Goal: Task Accomplishment & Management: Complete application form

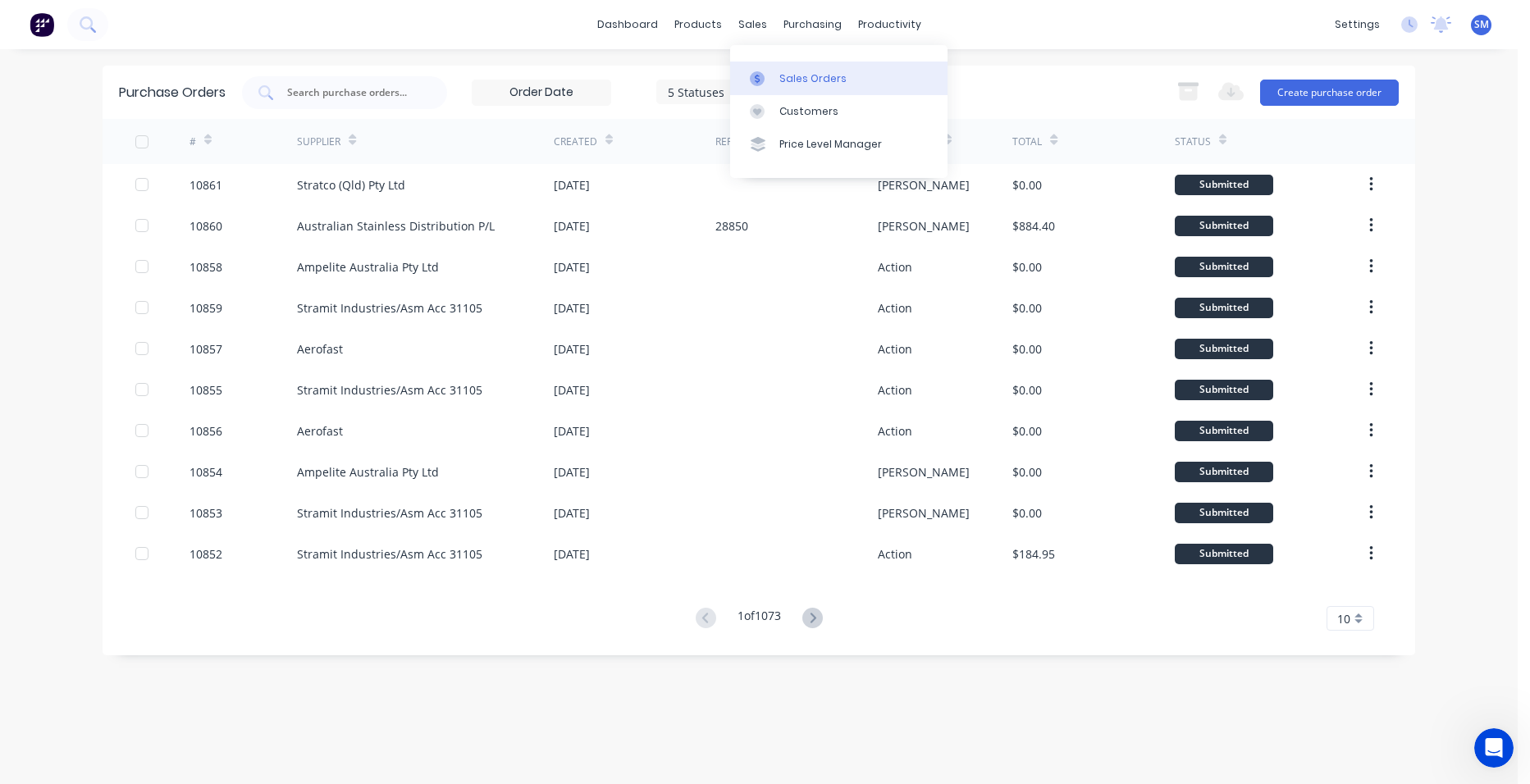
click at [773, 86] on link "Sales Orders" at bounding box center [838, 78] width 218 height 33
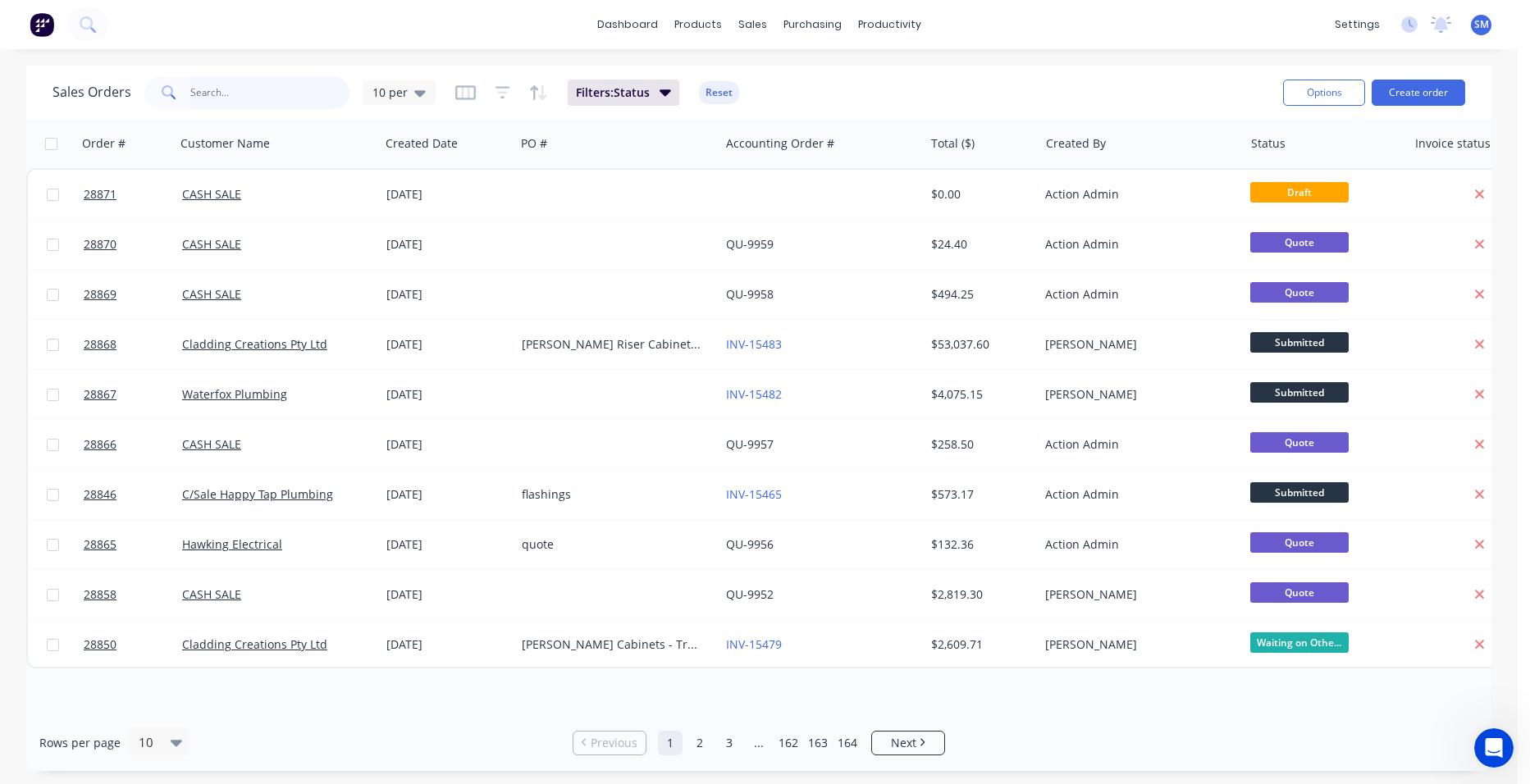
click at [199, 100] on input "text" at bounding box center [270, 92] width 160 height 33
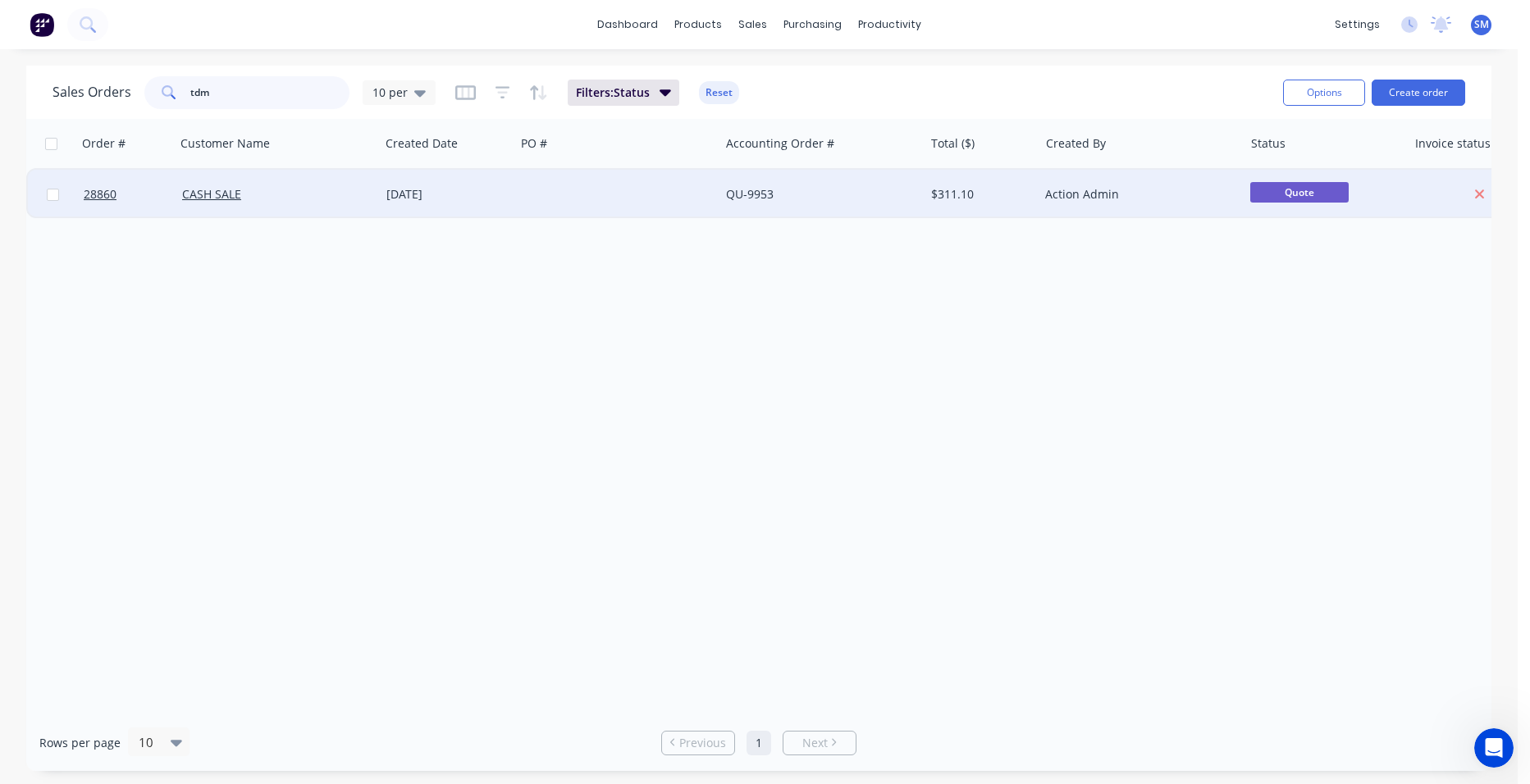
type input "tdm"
click at [625, 203] on div at bounding box center [617, 195] width 204 height 49
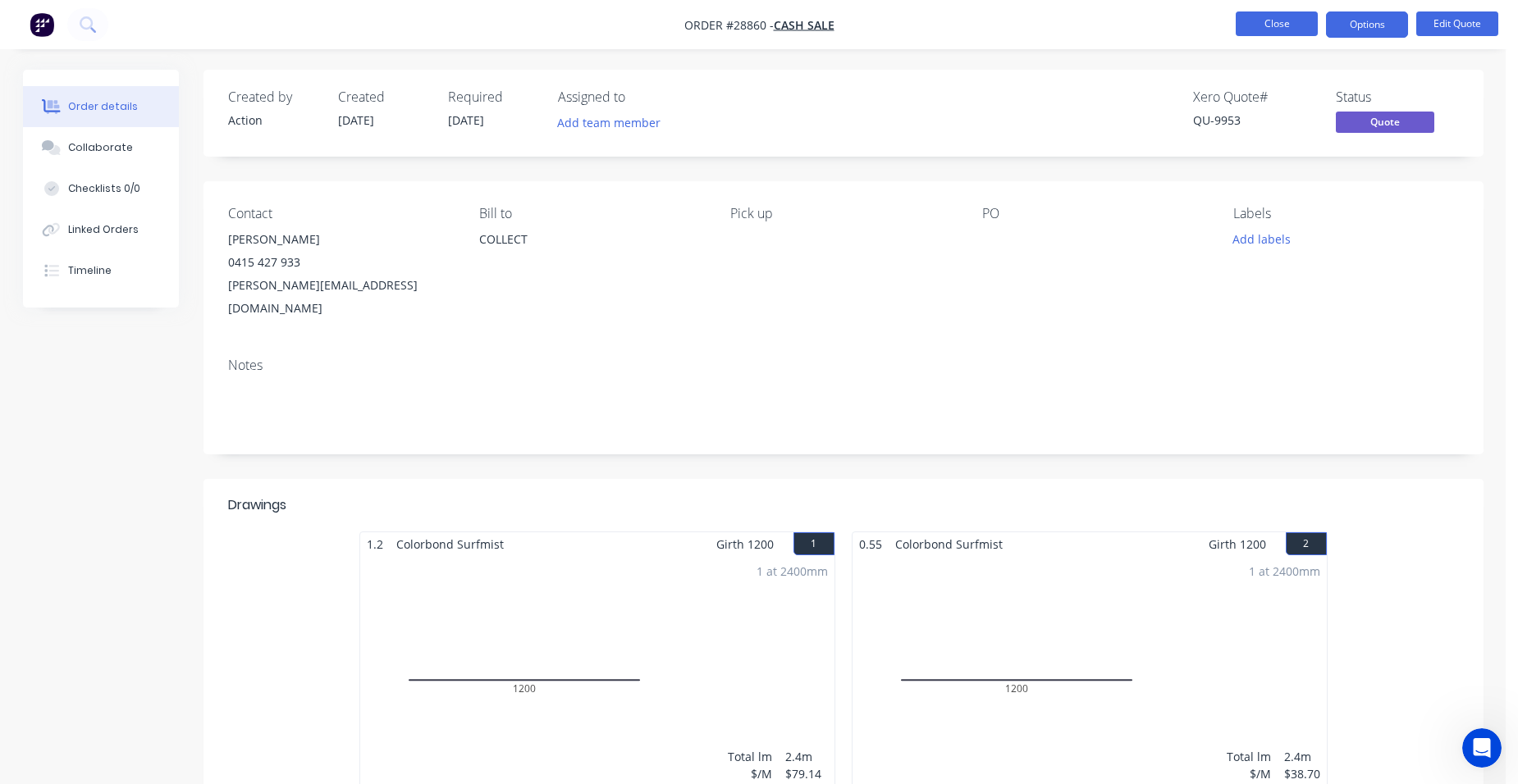
click at [1263, 27] on button "Close" at bounding box center [1277, 24] width 82 height 25
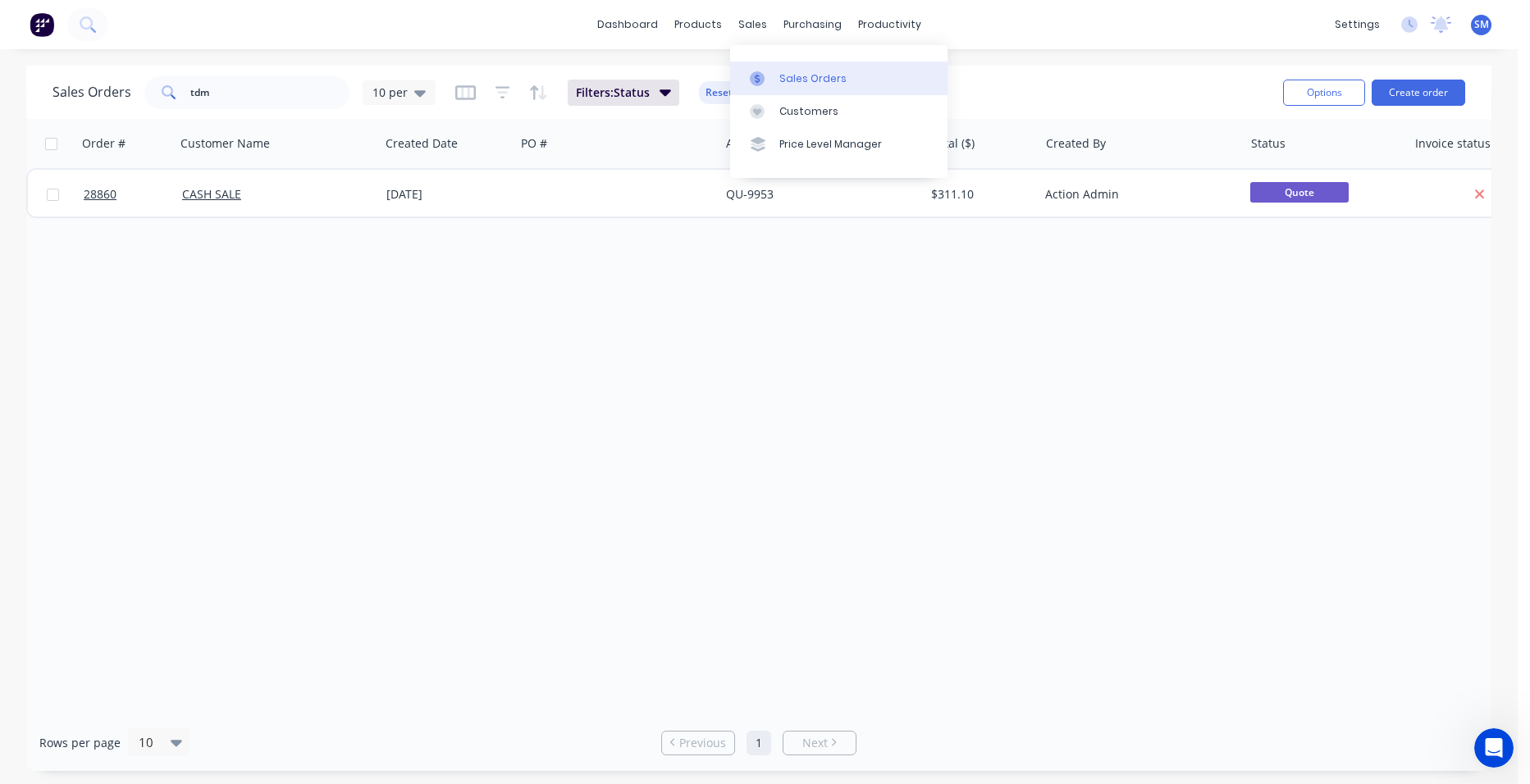
drag, startPoint x: 814, startPoint y: 84, endPoint x: 803, endPoint y: 84, distance: 11.0
click at [814, 84] on div "Sales Orders" at bounding box center [813, 79] width 67 height 15
drag, startPoint x: 208, startPoint y: 90, endPoint x: 175, endPoint y: 94, distance: 33.2
click at [175, 94] on div "tdm" at bounding box center [247, 92] width 205 height 33
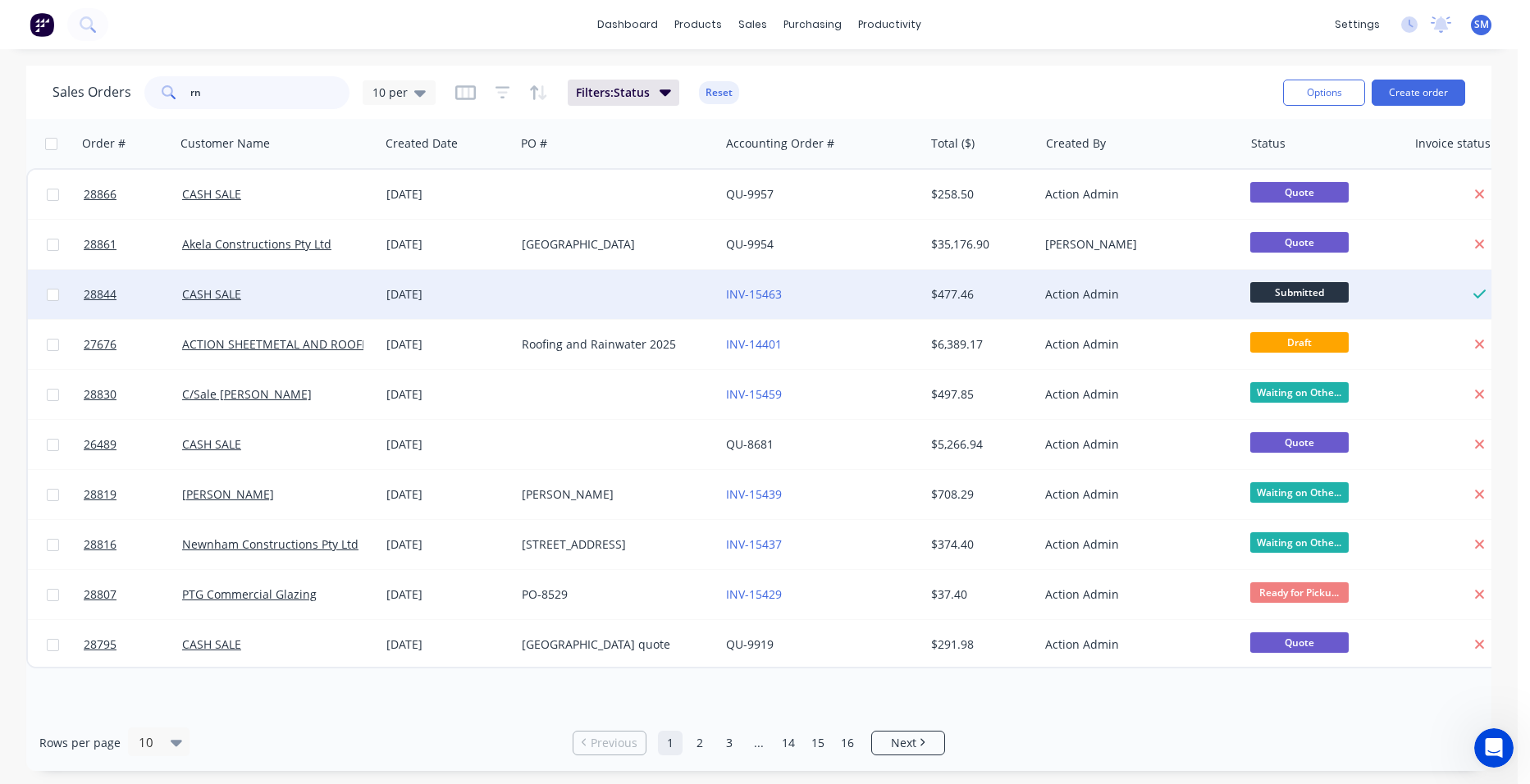
type input "rn"
click at [514, 287] on div "[DATE]" at bounding box center [448, 295] width 135 height 49
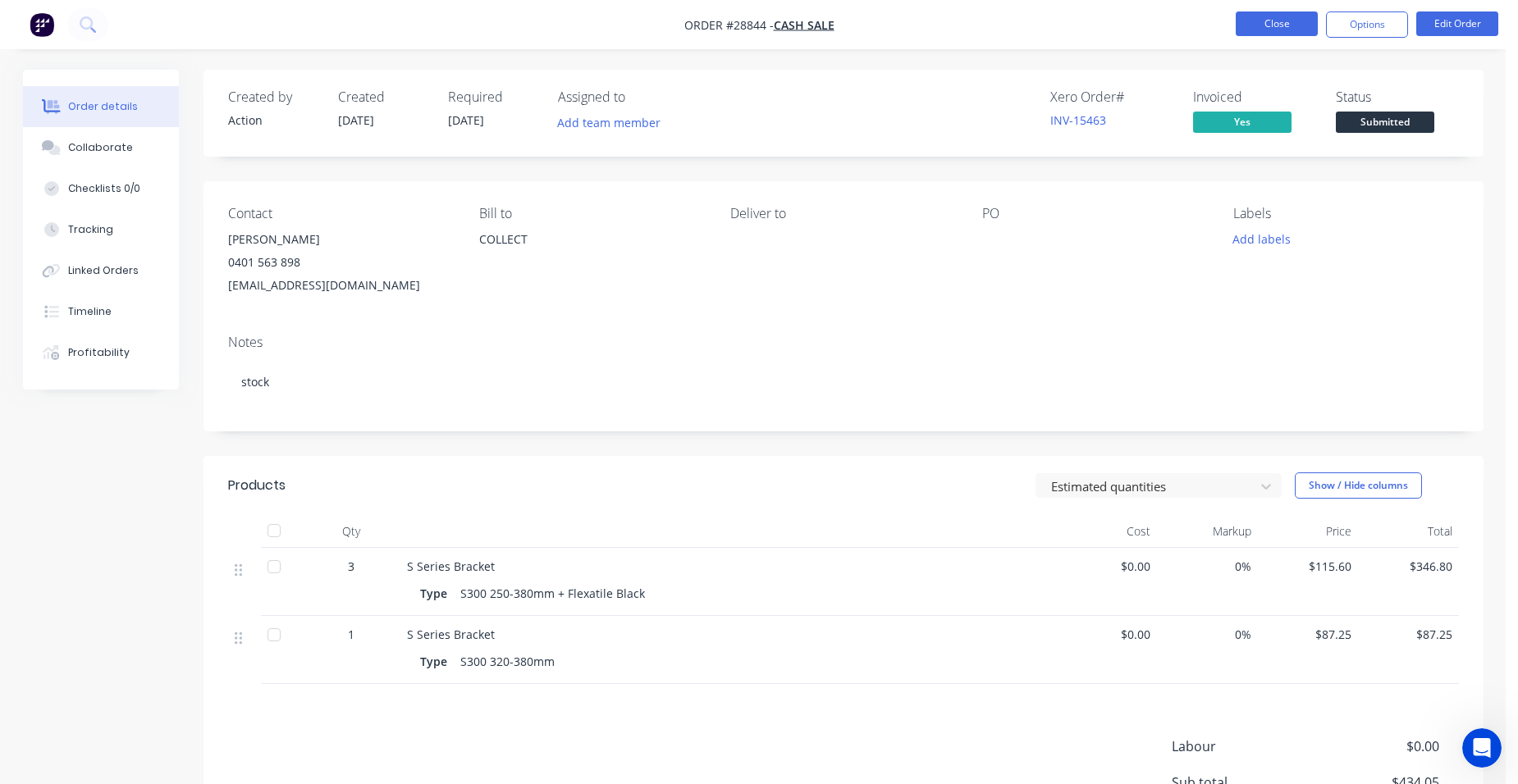
click at [1281, 31] on button "Close" at bounding box center [1277, 24] width 82 height 25
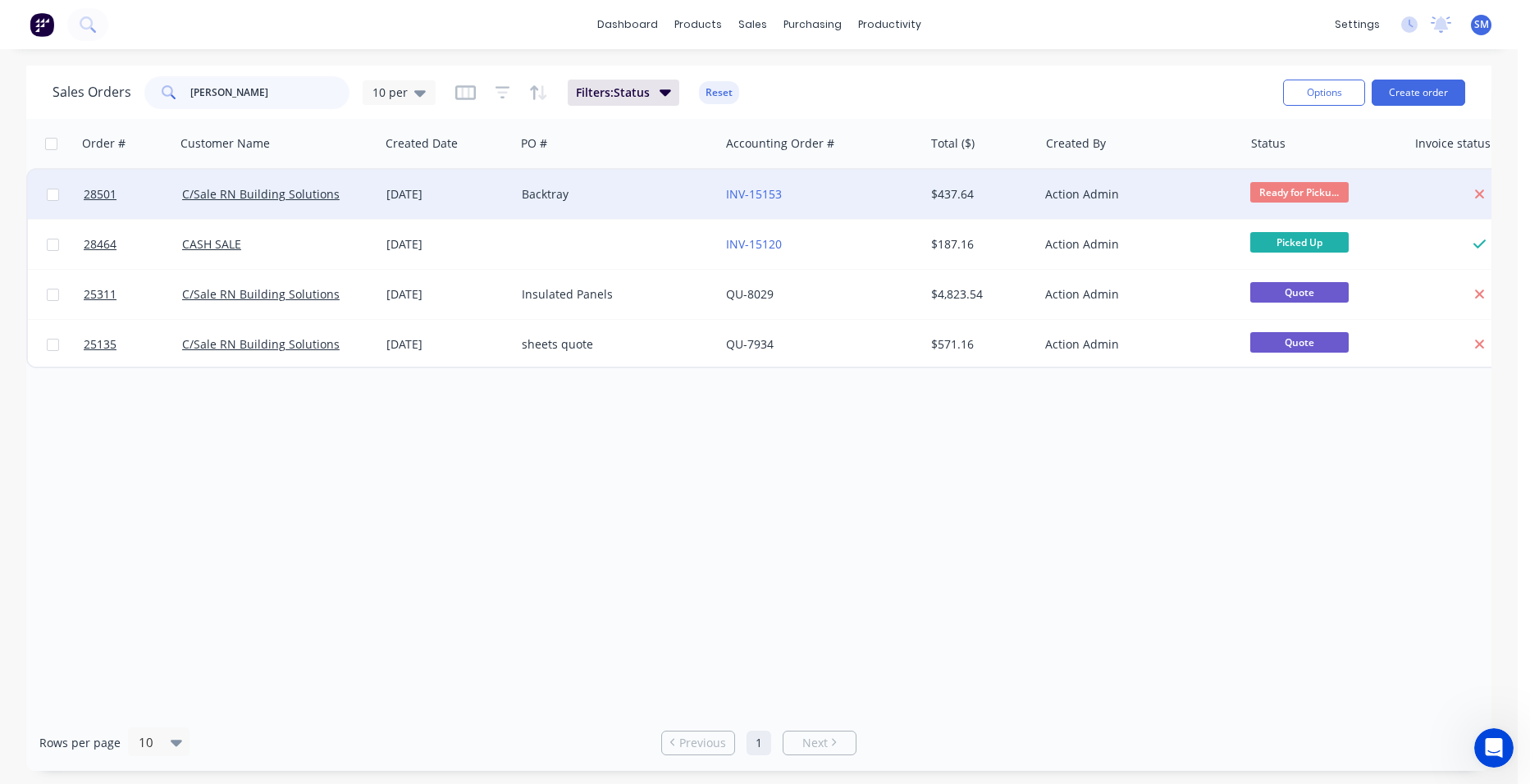
type input "rn bui"
click at [647, 194] on div "Backtray" at bounding box center [613, 194] width 182 height 16
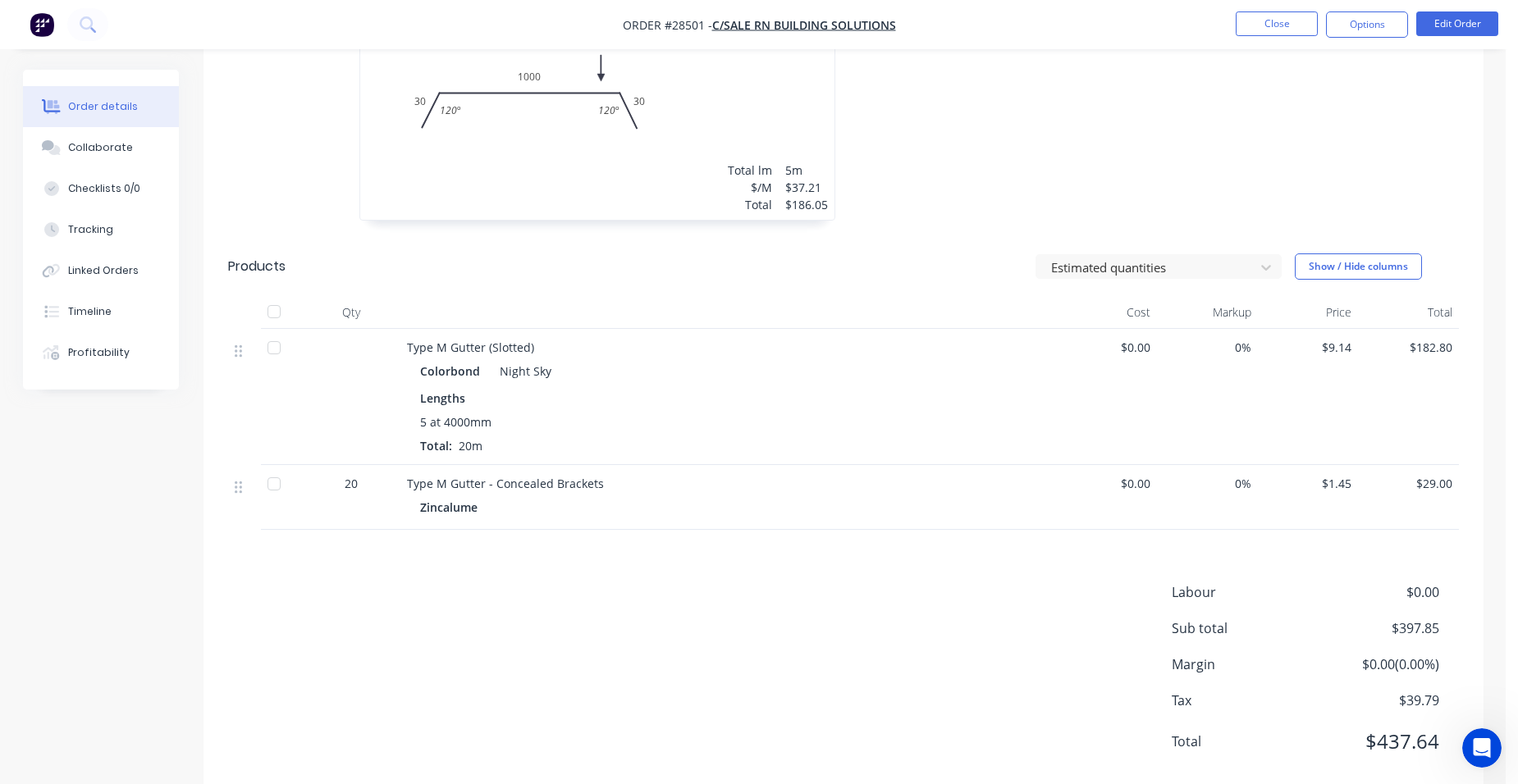
scroll to position [602, 0]
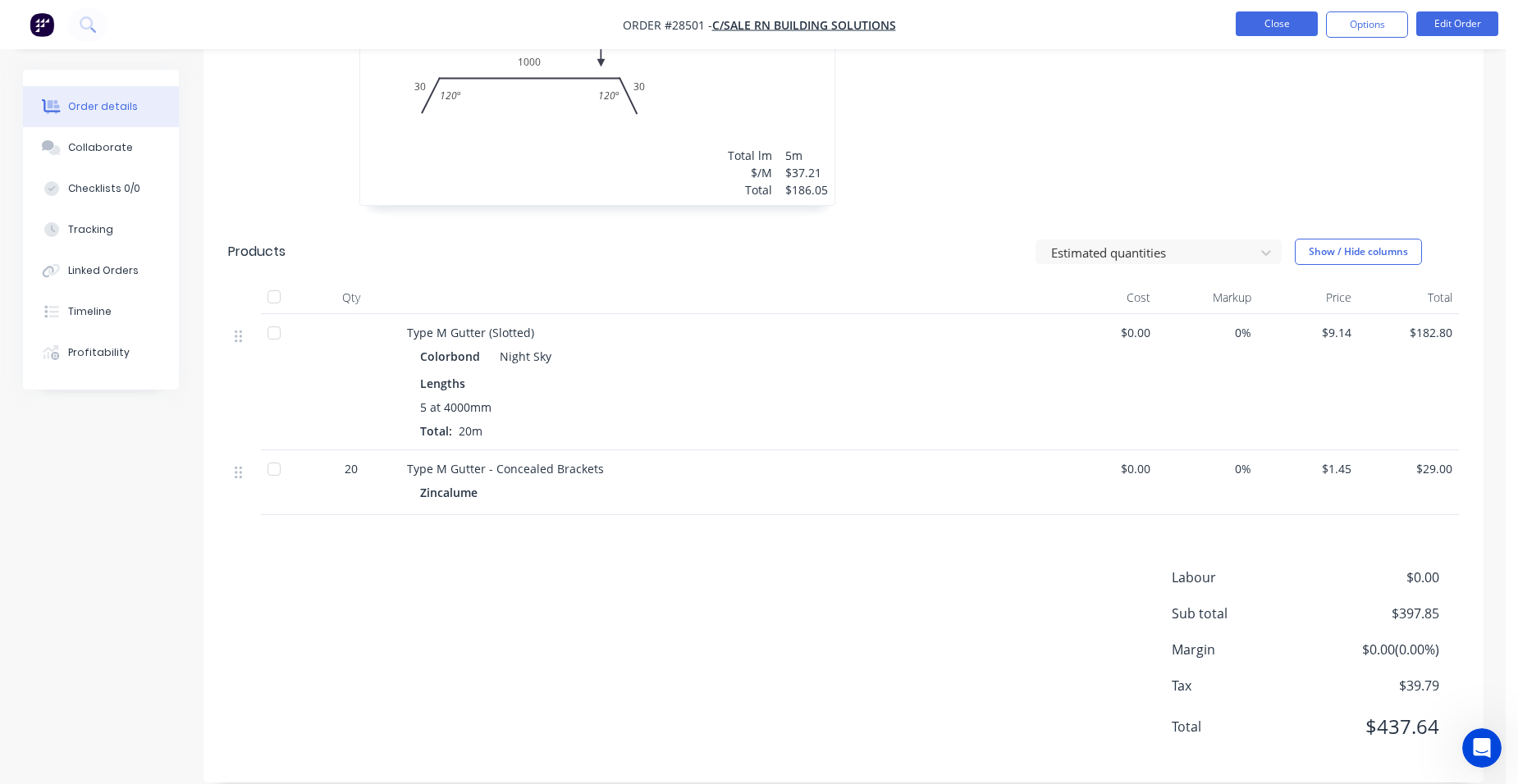
click at [1261, 25] on button "Close" at bounding box center [1277, 24] width 82 height 25
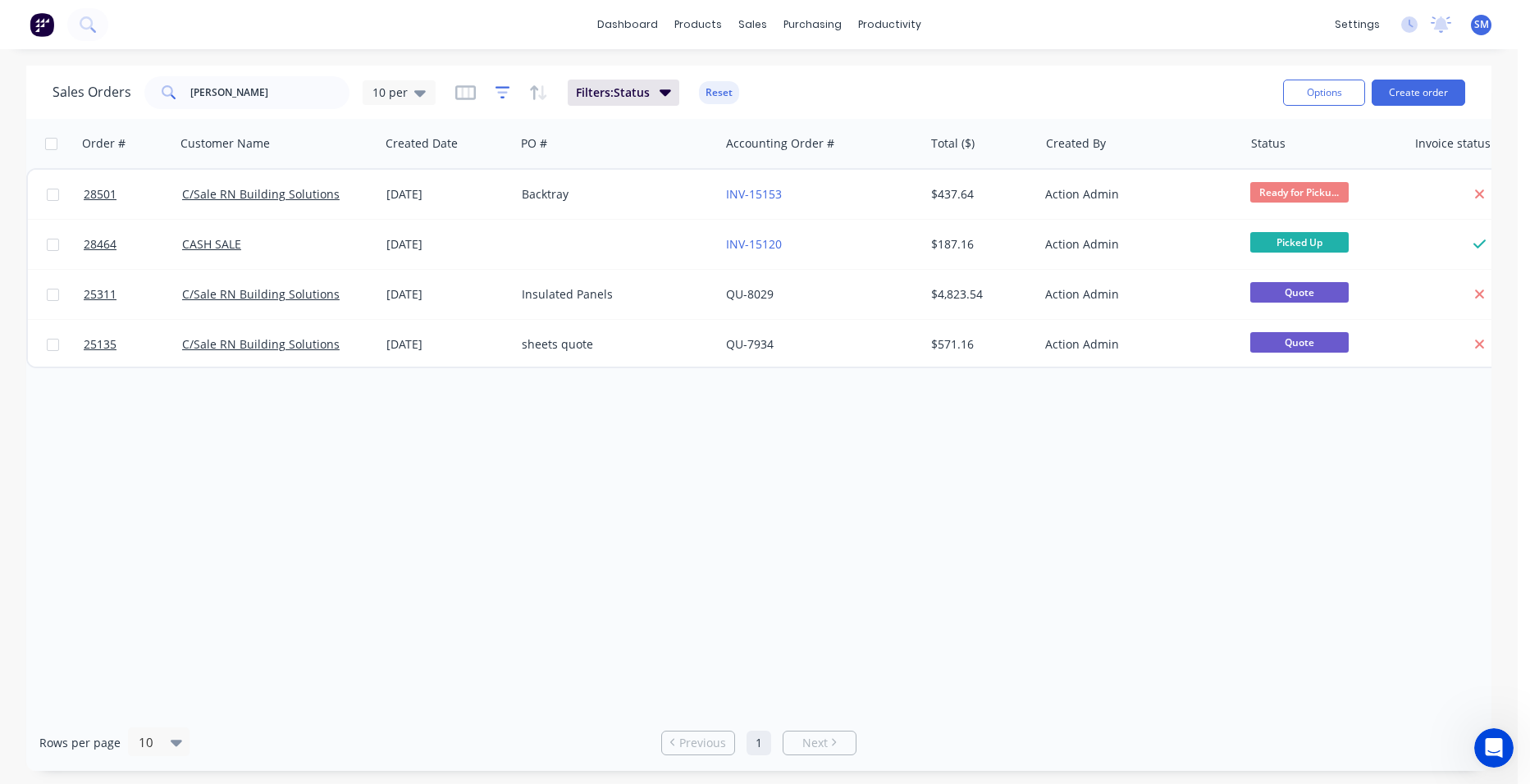
click at [503, 91] on icon "button" at bounding box center [503, 92] width 15 height 16
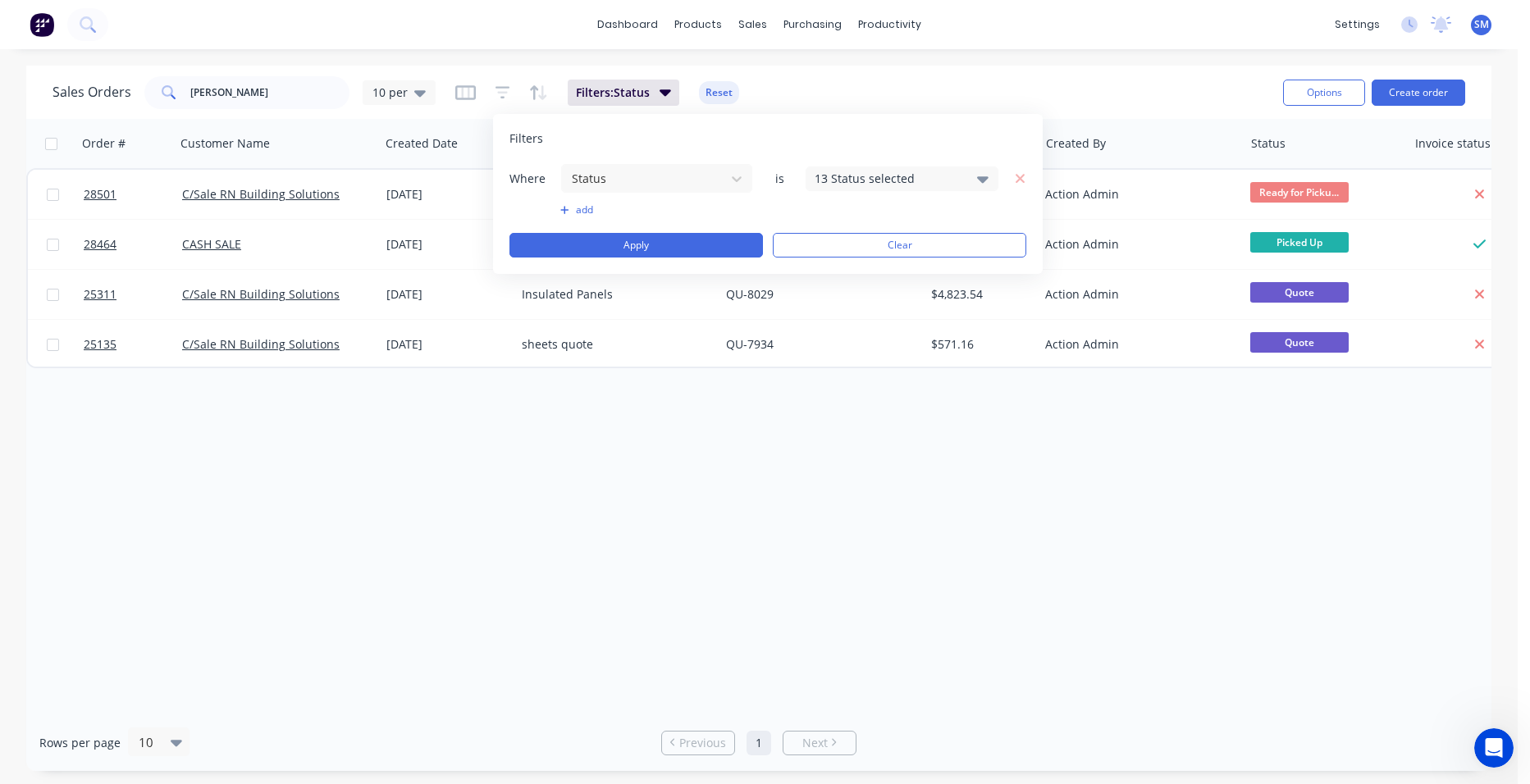
drag, startPoint x: 926, startPoint y: 174, endPoint x: 916, endPoint y: 191, distance: 19.7
click at [925, 175] on div "13 Status selected" at bounding box center [889, 179] width 148 height 17
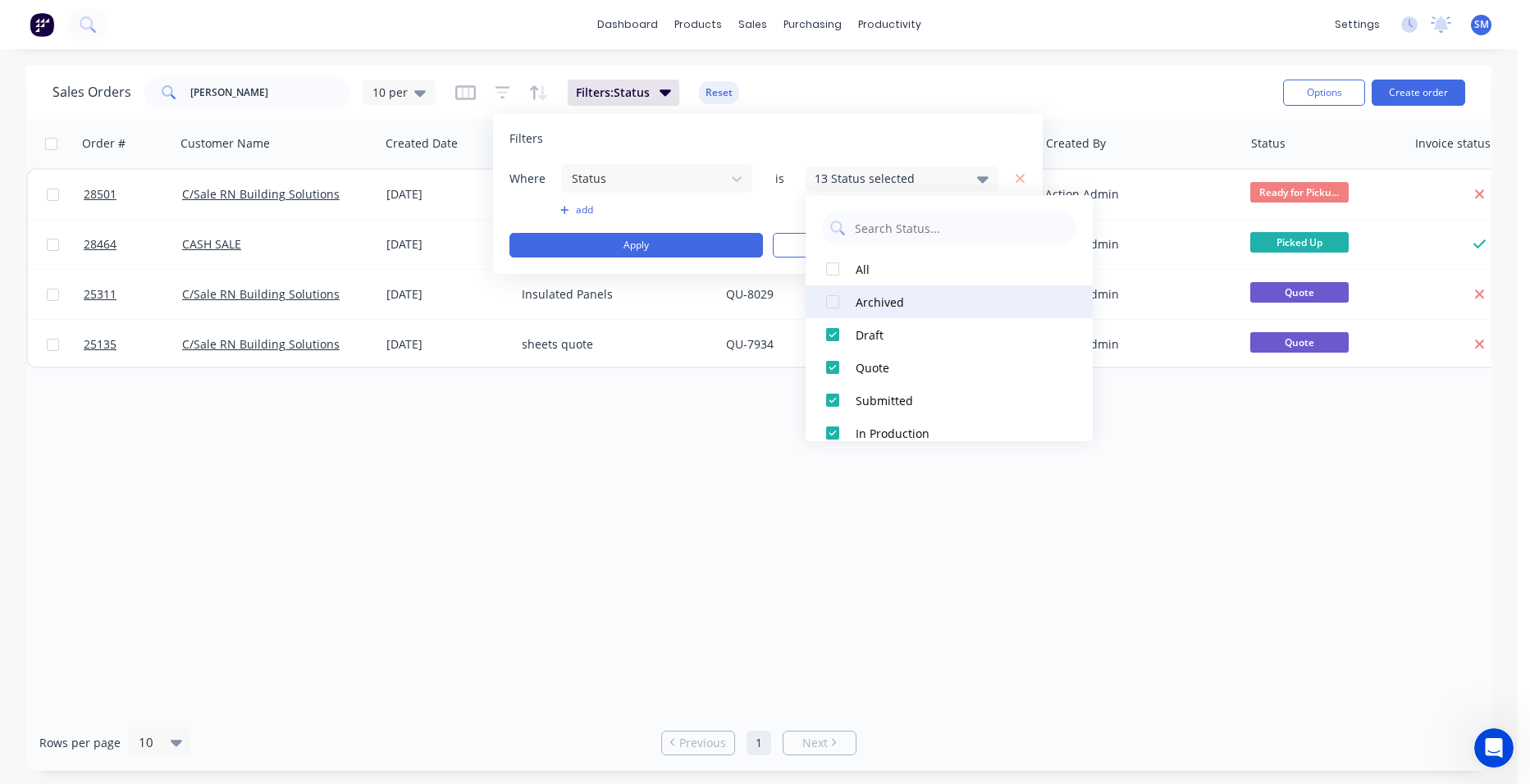
click at [833, 301] on div at bounding box center [832, 301] width 33 height 33
click at [721, 537] on div "Order # Customer Name Created Date PO # Accounting Order # Total ($) Created By…" at bounding box center [758, 416] width 1464 height 596
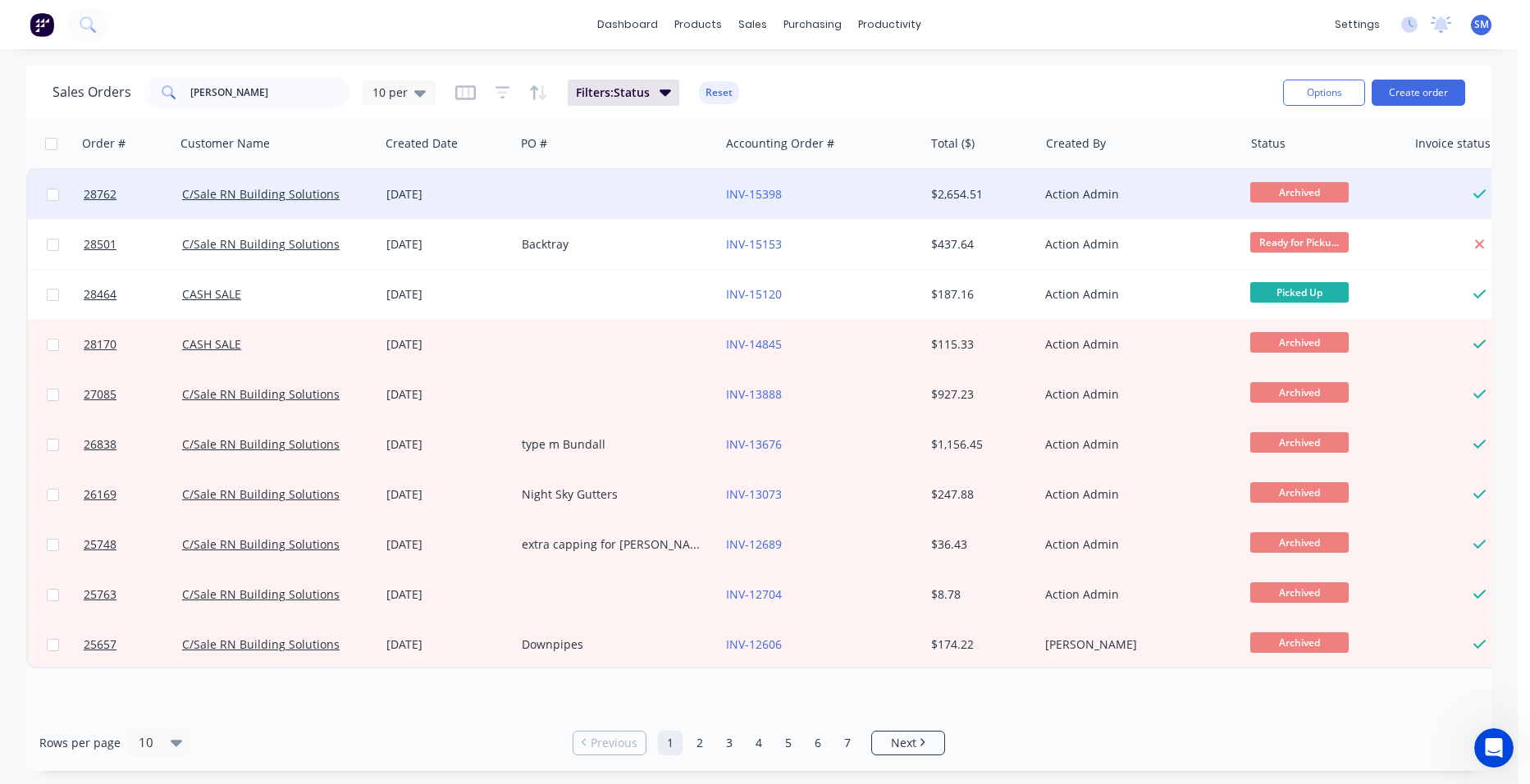
click at [843, 184] on div "INV-15398" at bounding box center [821, 195] width 204 height 49
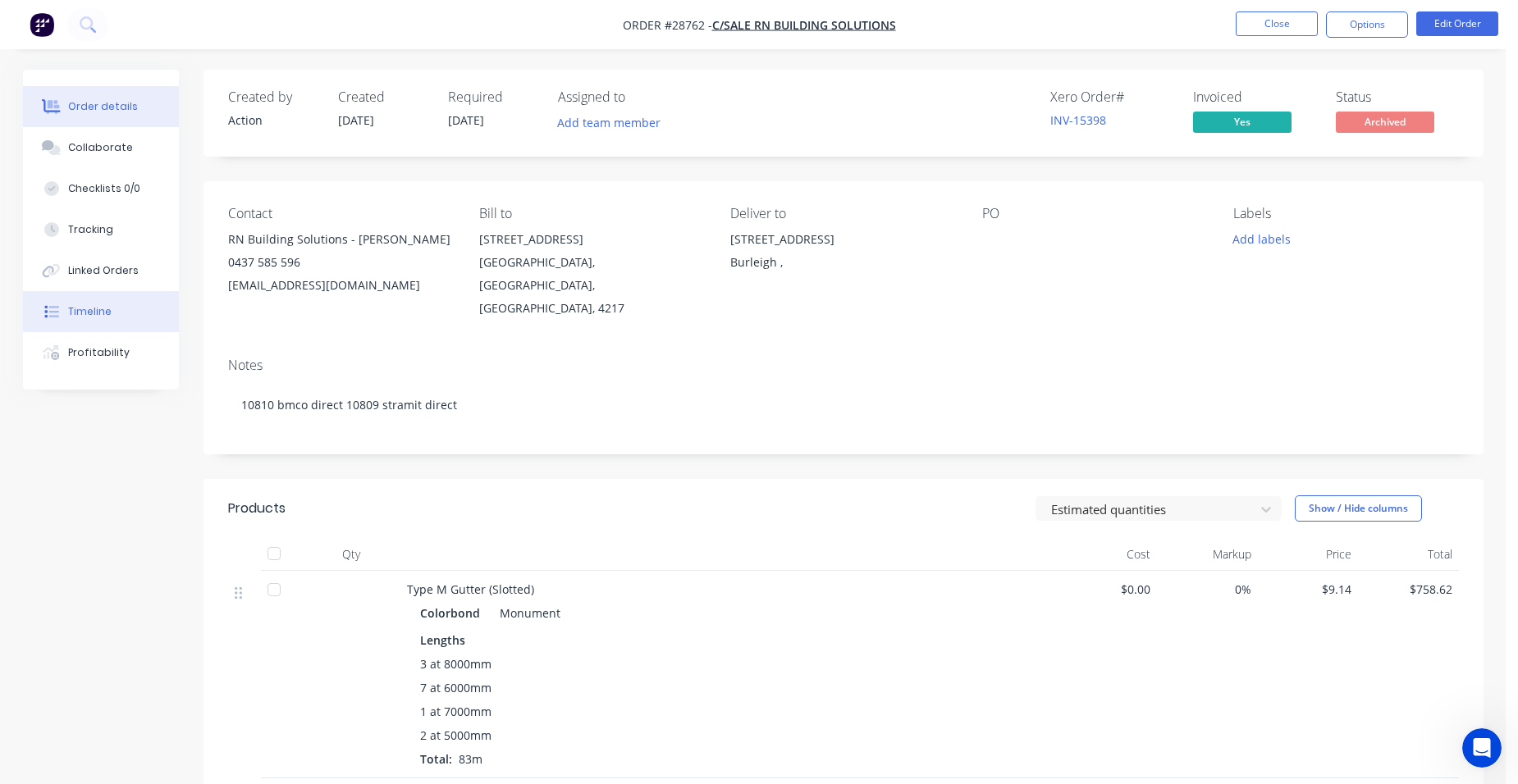
click at [123, 303] on button "Timeline" at bounding box center [101, 311] width 156 height 41
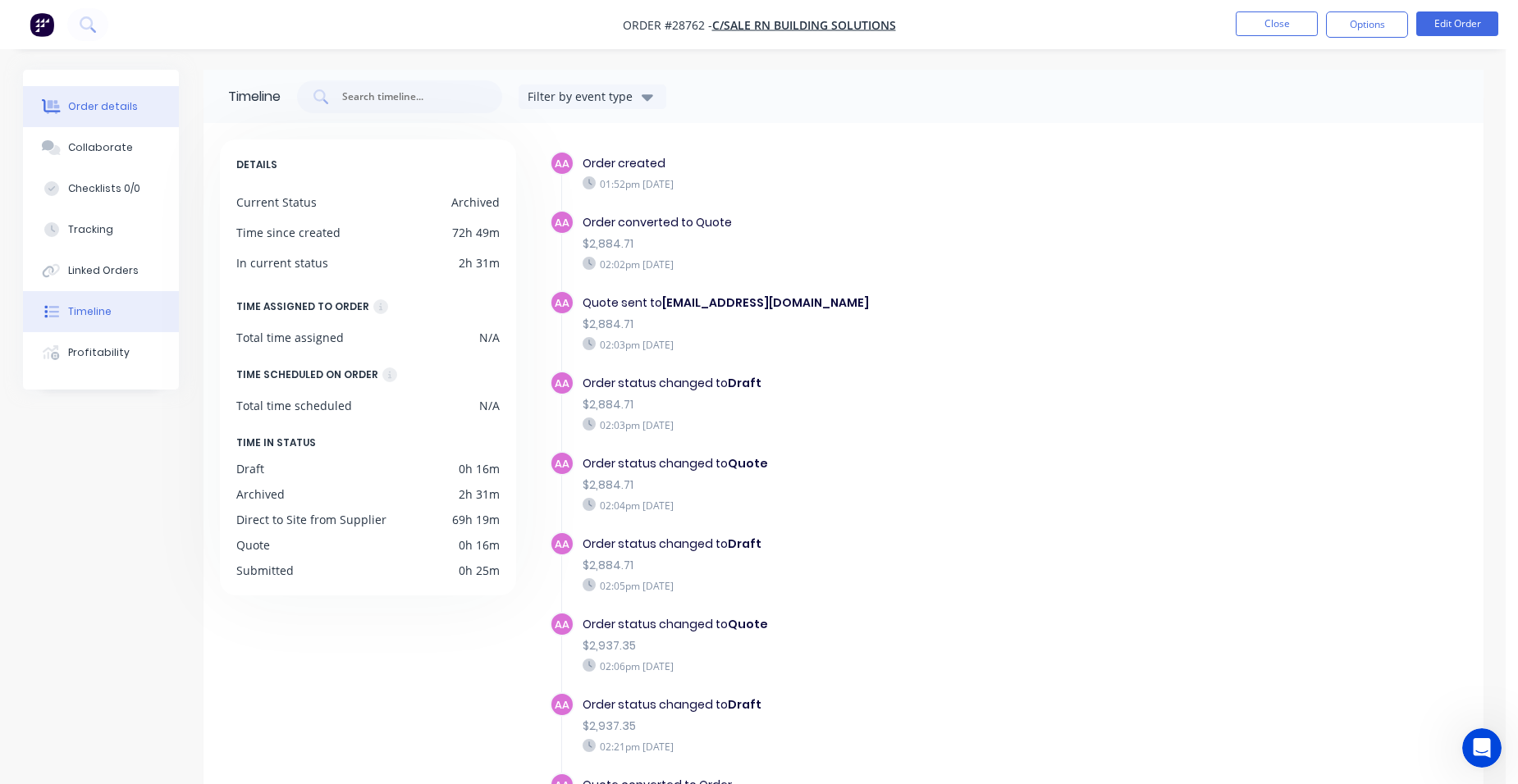
click at [119, 111] on div "Order details" at bounding box center [103, 106] width 69 height 15
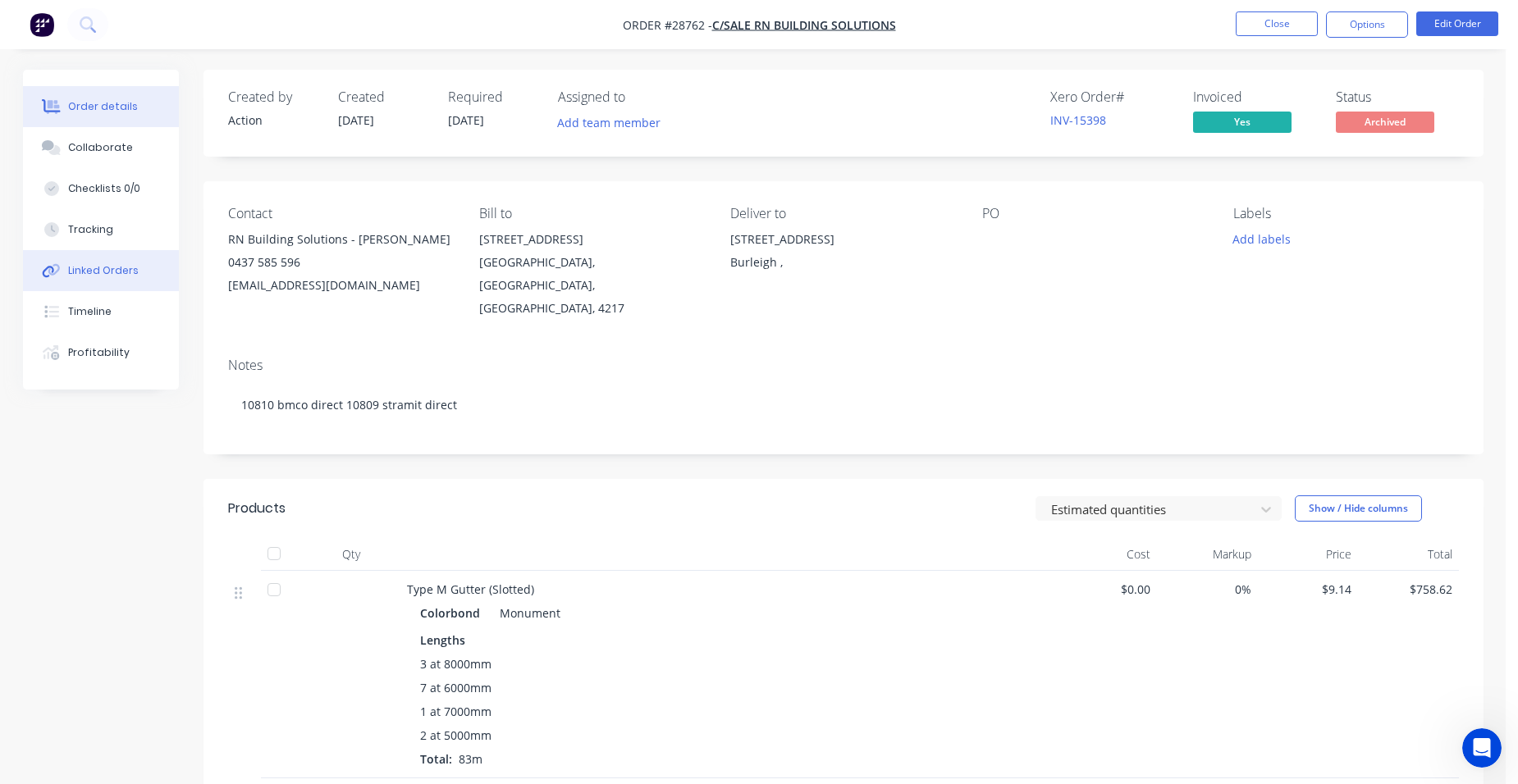
click at [115, 261] on button "Linked Orders" at bounding box center [101, 270] width 156 height 41
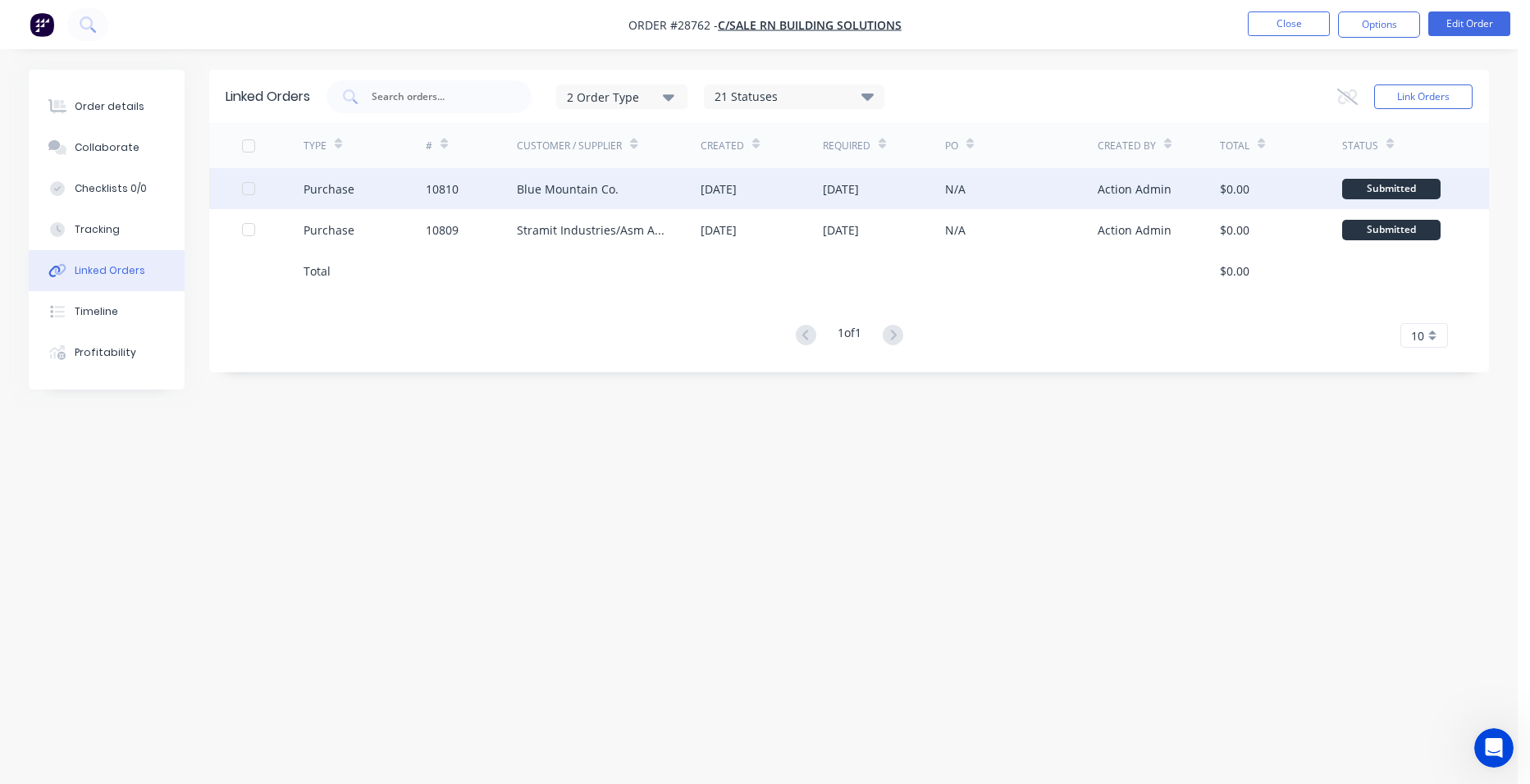
click at [486, 196] on div "10810" at bounding box center [471, 188] width 92 height 41
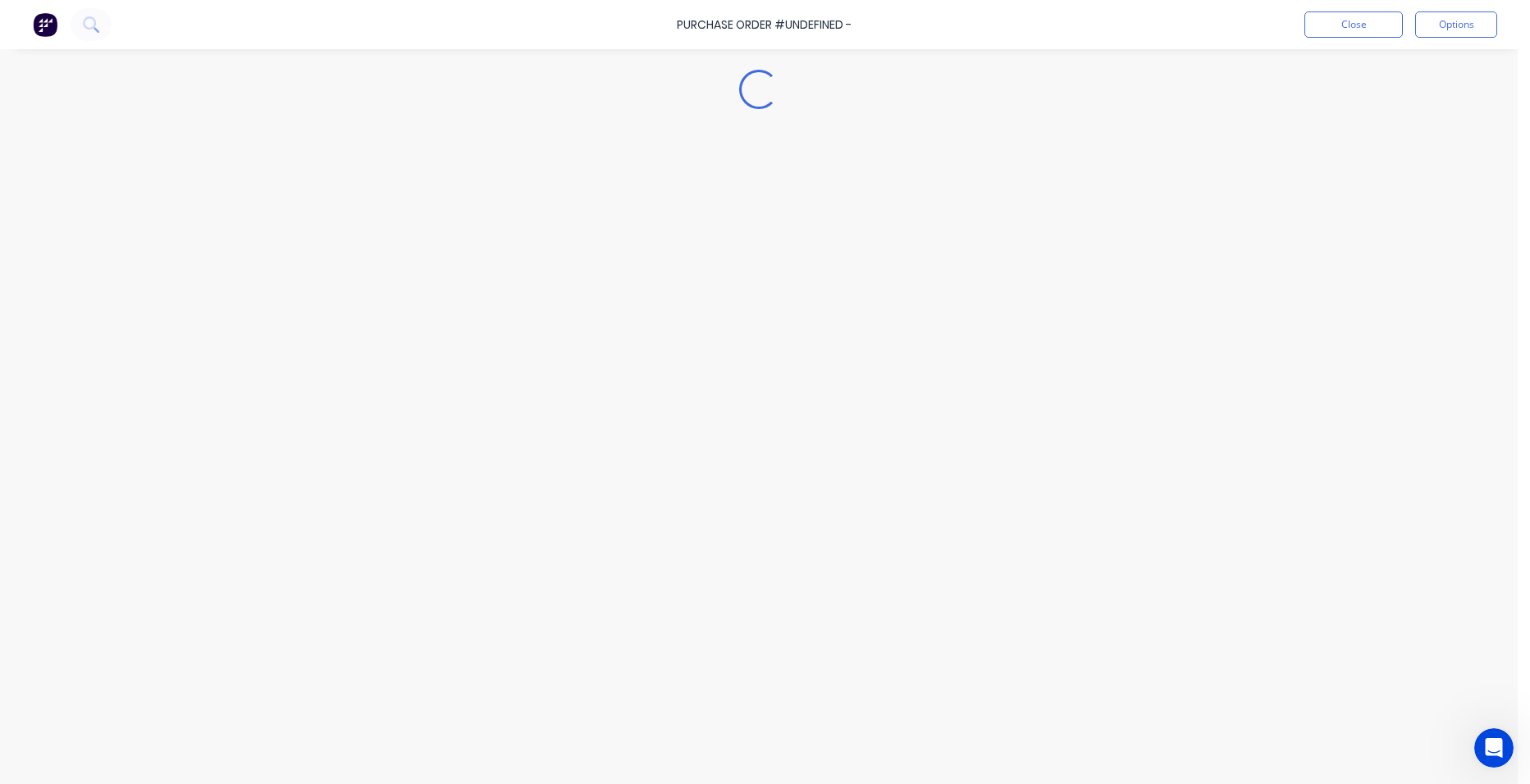
type textarea "x"
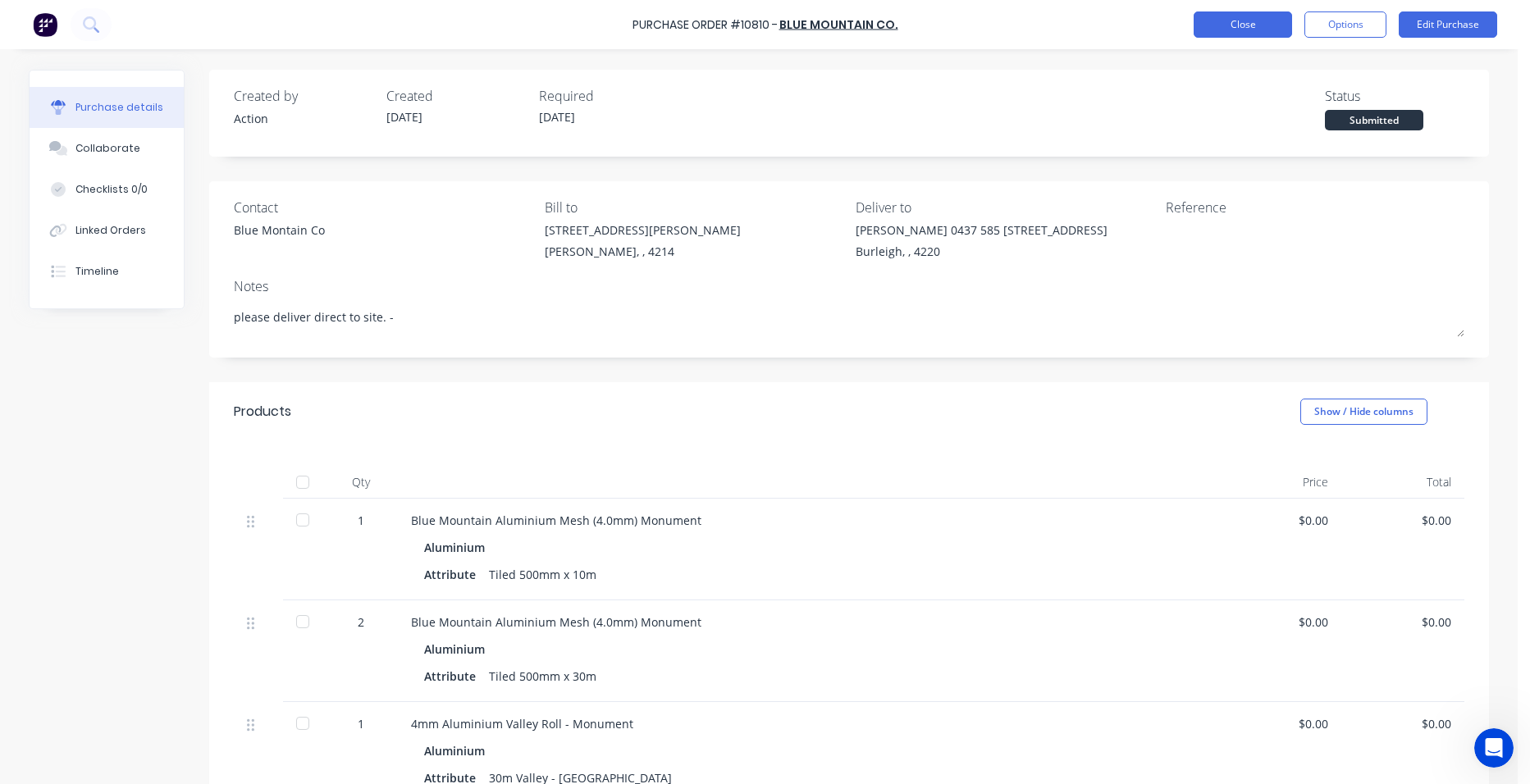
click at [1236, 24] on button "Close" at bounding box center [1243, 25] width 99 height 27
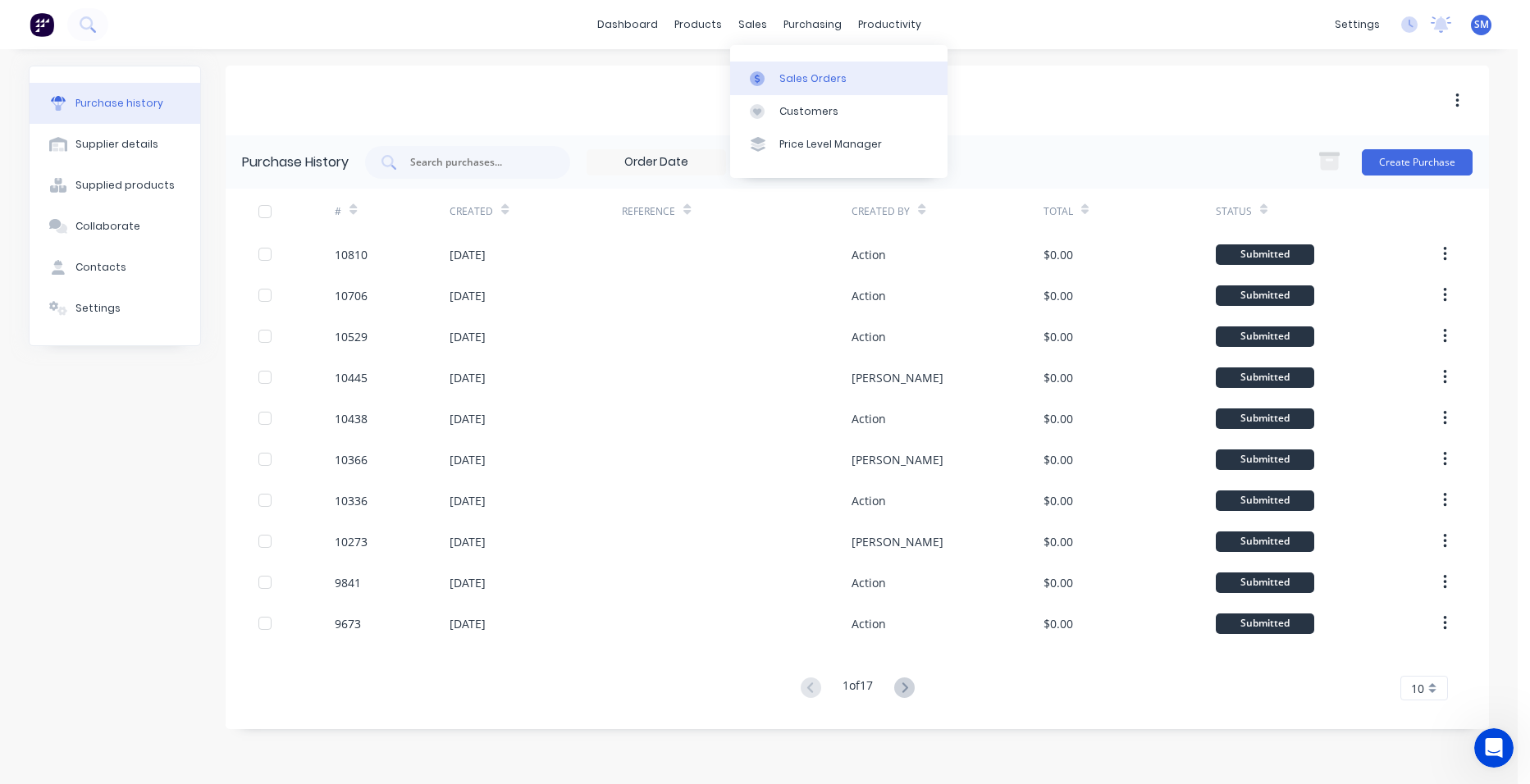
click at [785, 73] on div "Sales Orders" at bounding box center [813, 79] width 67 height 15
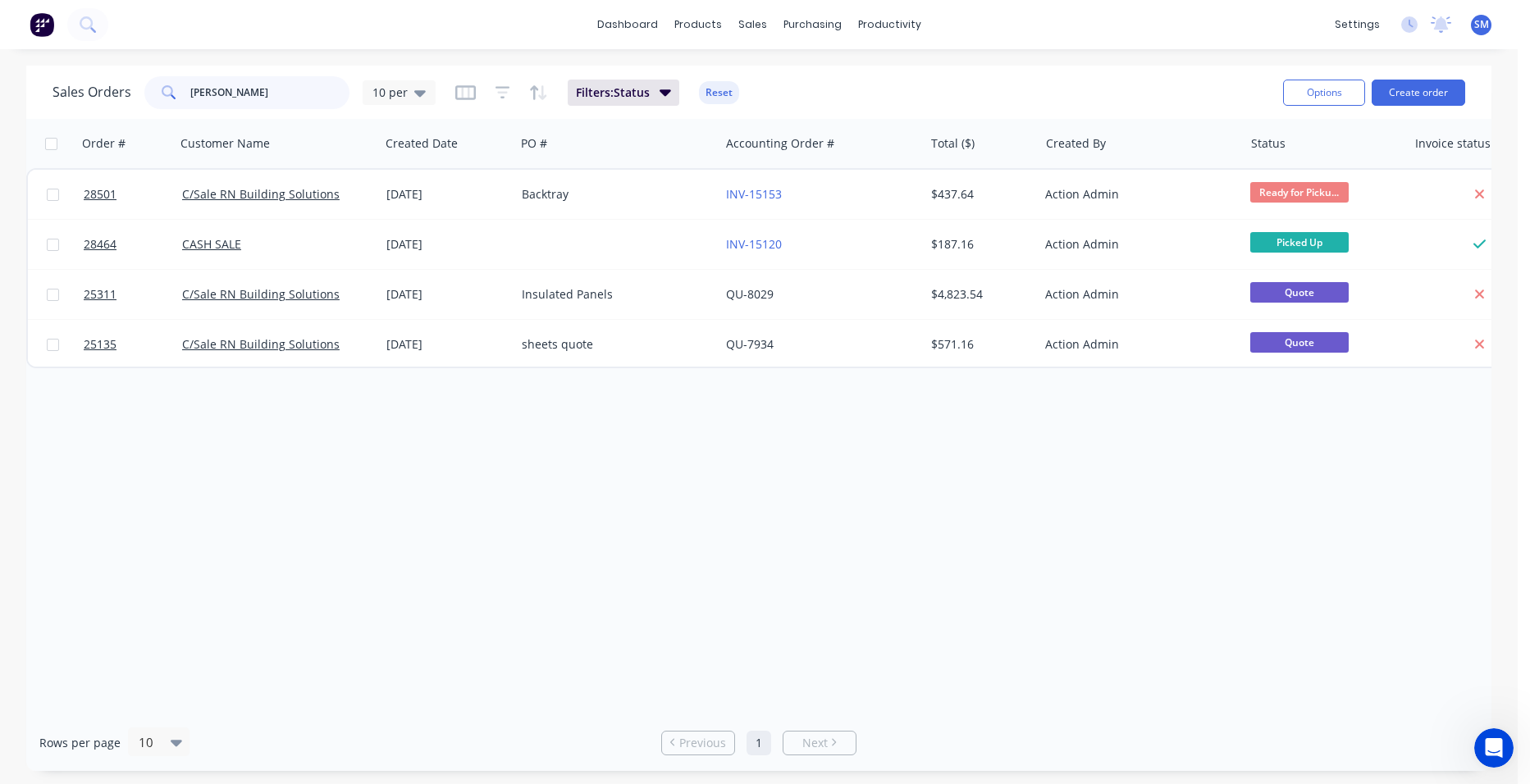
drag, startPoint x: 209, startPoint y: 86, endPoint x: 167, endPoint y: 79, distance: 42.6
click at [167, 79] on div "rn bui" at bounding box center [247, 92] width 205 height 33
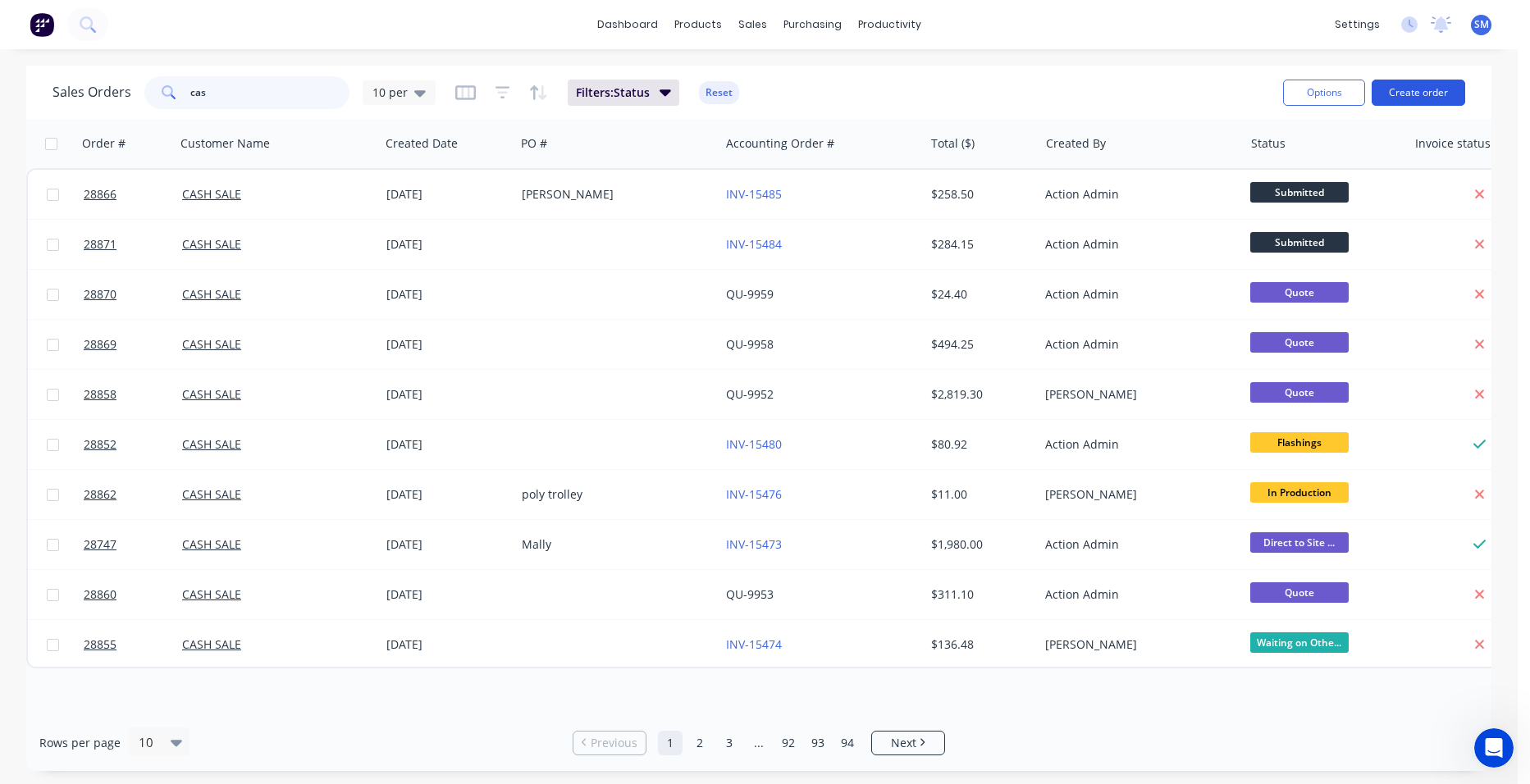
type input "cas"
click at [1411, 92] on button "Create order" at bounding box center [1418, 93] width 93 height 27
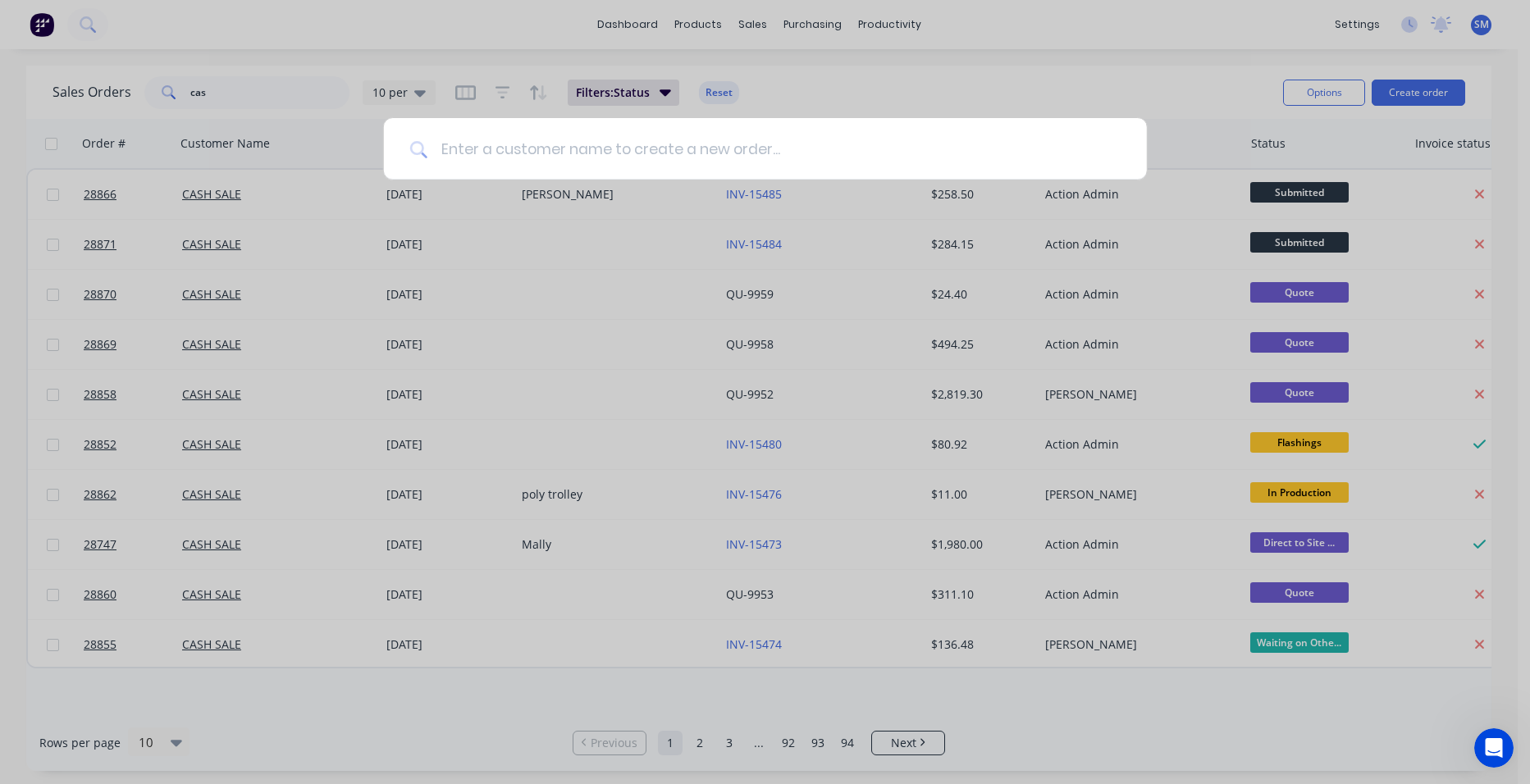
click at [446, 144] on input at bounding box center [774, 148] width 693 height 62
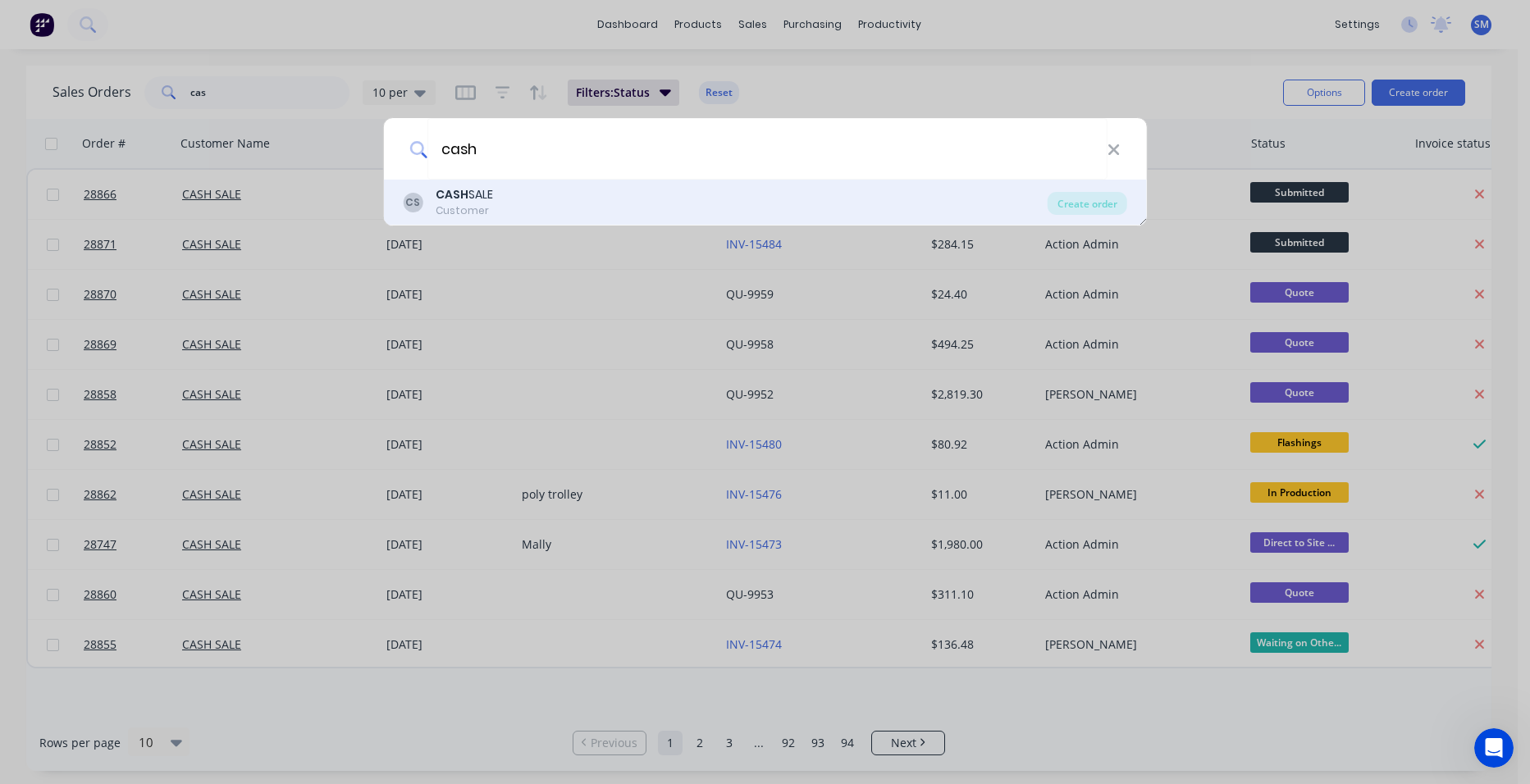
type input "cash"
click at [479, 211] on div "Customer" at bounding box center [464, 211] width 57 height 15
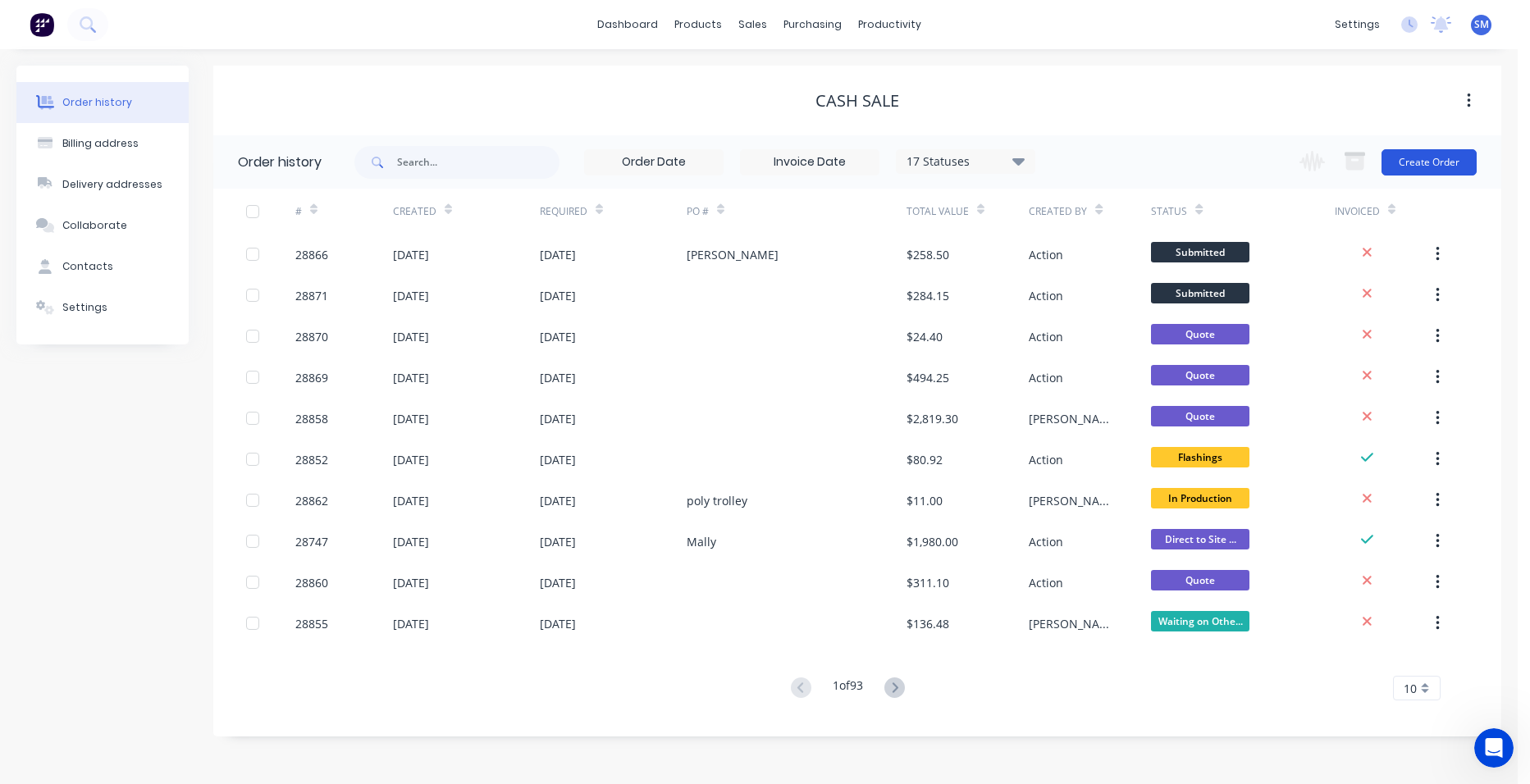
click at [1417, 151] on button "Create Order" at bounding box center [1428, 163] width 95 height 27
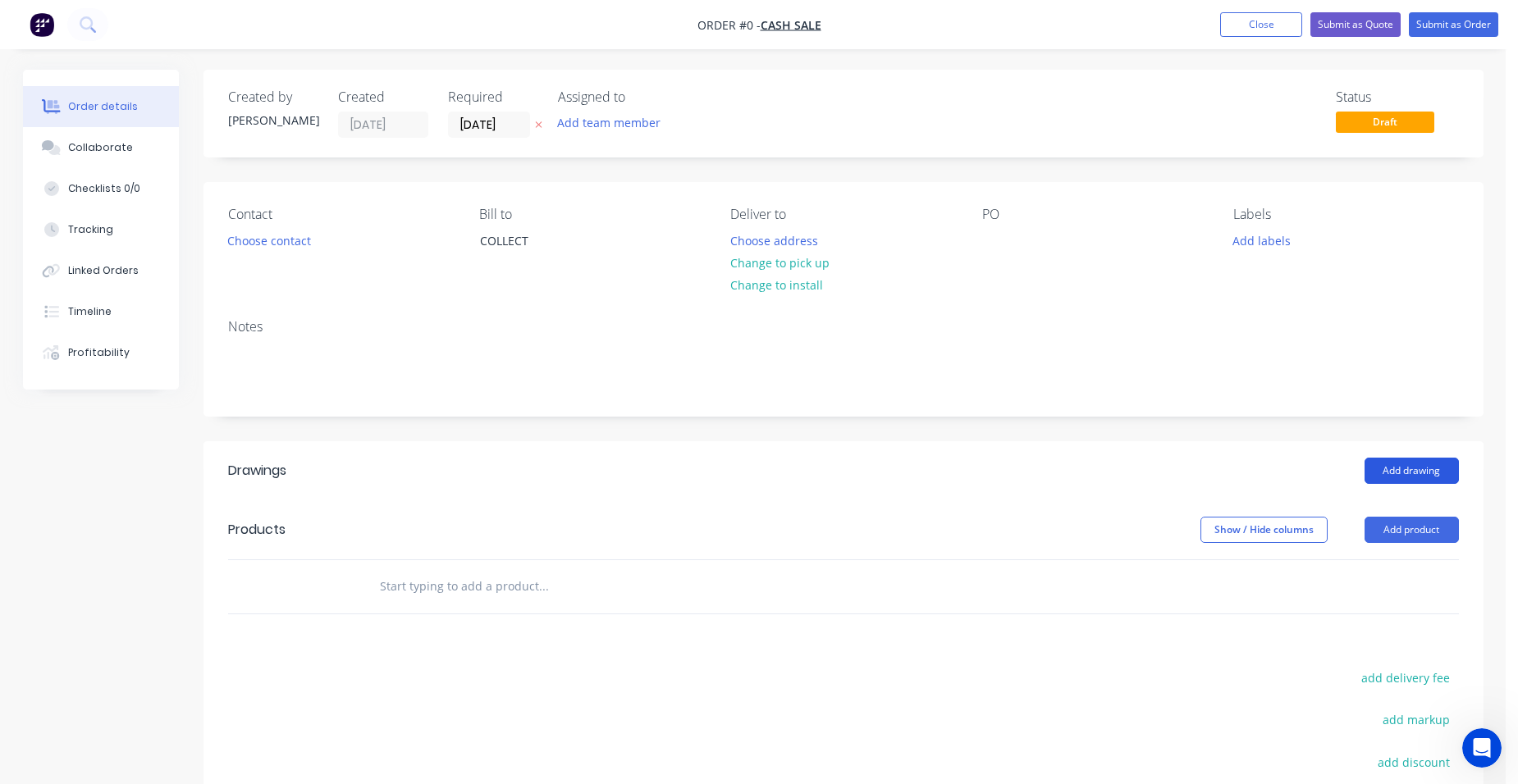
click at [1392, 467] on button "Add drawing" at bounding box center [1411, 471] width 94 height 27
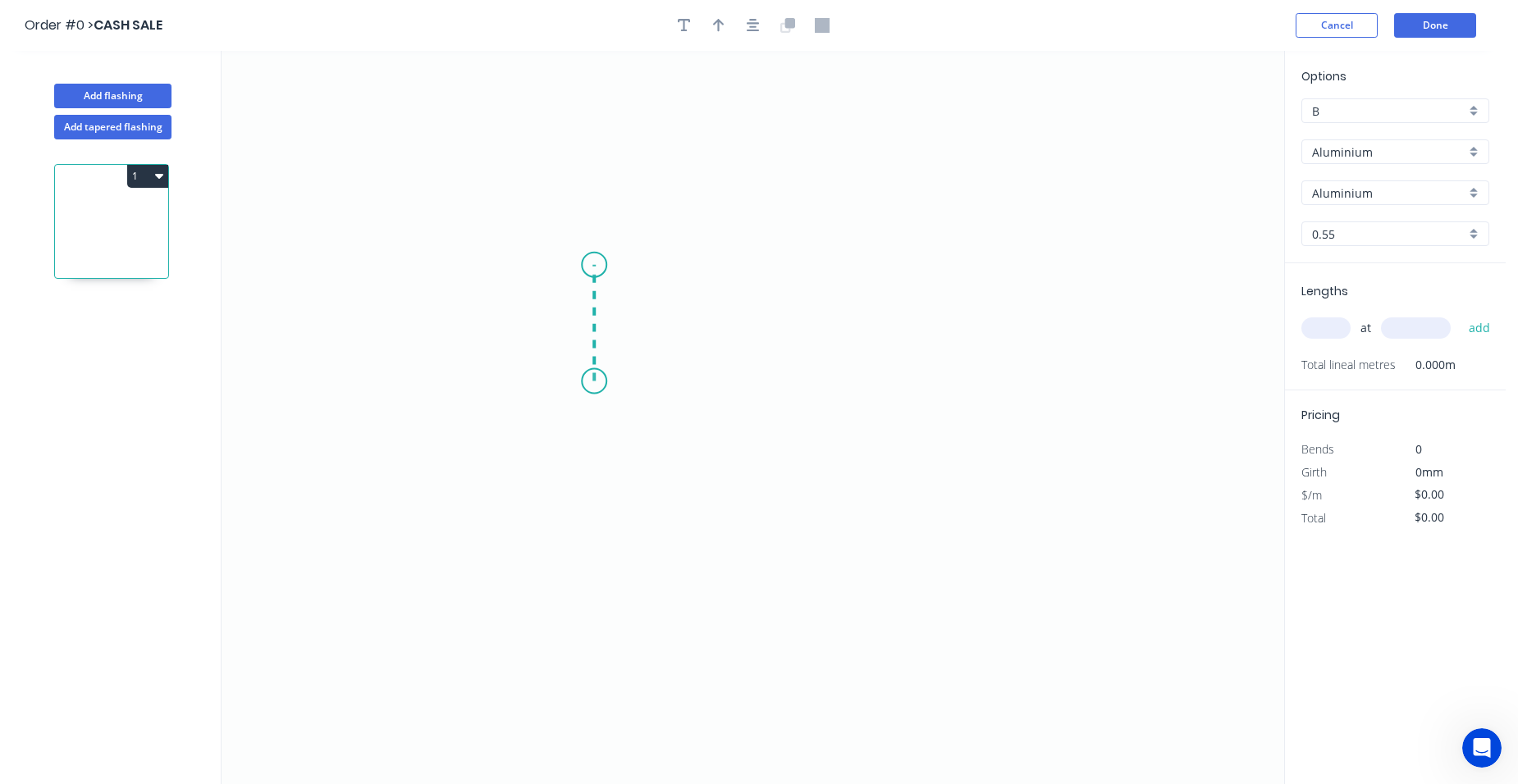
drag, startPoint x: 594, startPoint y: 381, endPoint x: 593, endPoint y: 265, distance: 116.0
click at [593, 265] on icon "0" at bounding box center [753, 418] width 1063 height 734
click at [950, 278] on icon "0 ?" at bounding box center [753, 418] width 1063 height 734
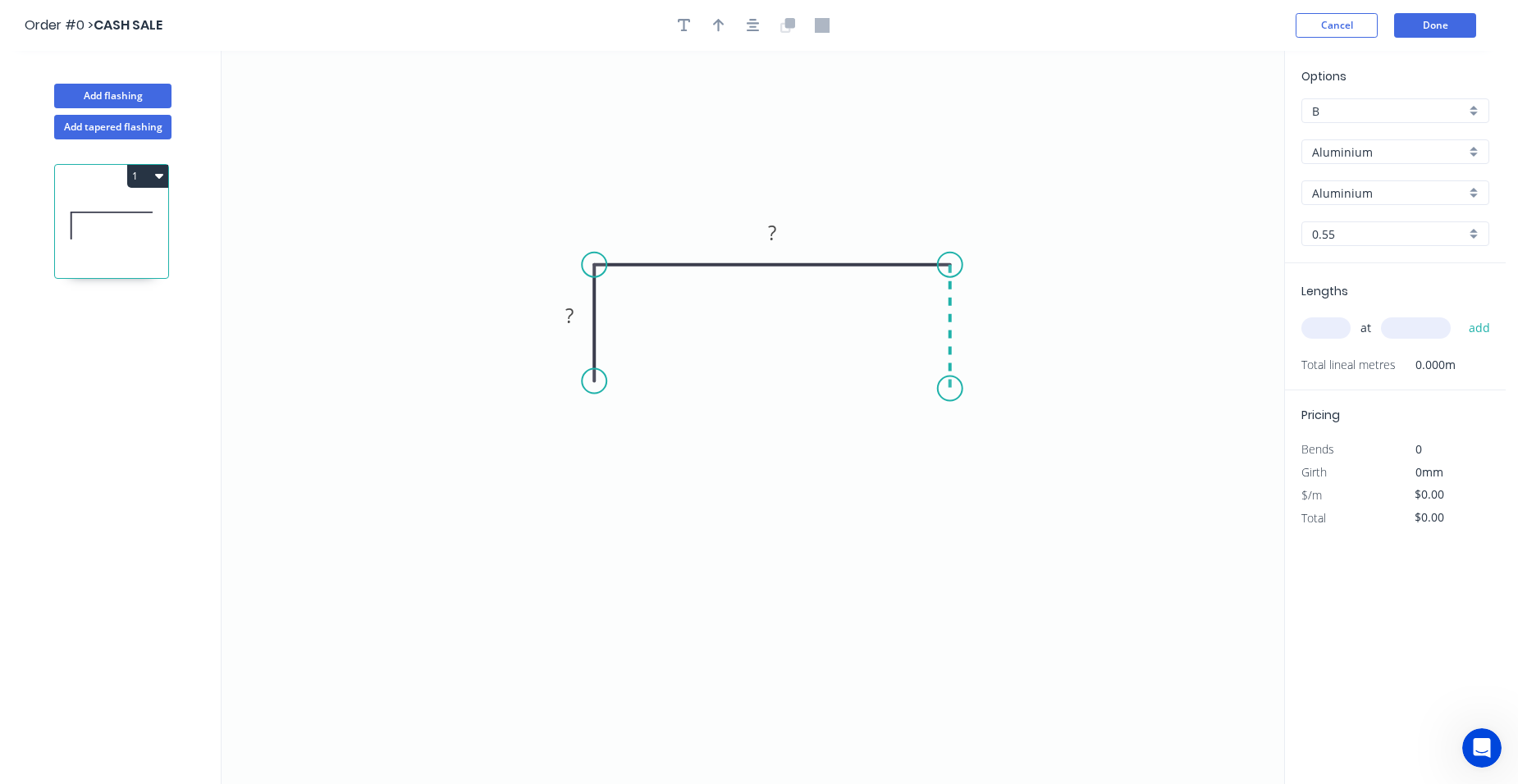
click at [954, 389] on icon "0 ? ?" at bounding box center [753, 418] width 1063 height 734
click at [954, 389] on circle at bounding box center [950, 389] width 25 height 25
click at [980, 316] on g "?" at bounding box center [974, 318] width 33 height 27
click at [768, 226] on tspan "?" at bounding box center [772, 232] width 9 height 27
click at [573, 309] on tspan "?" at bounding box center [569, 316] width 9 height 27
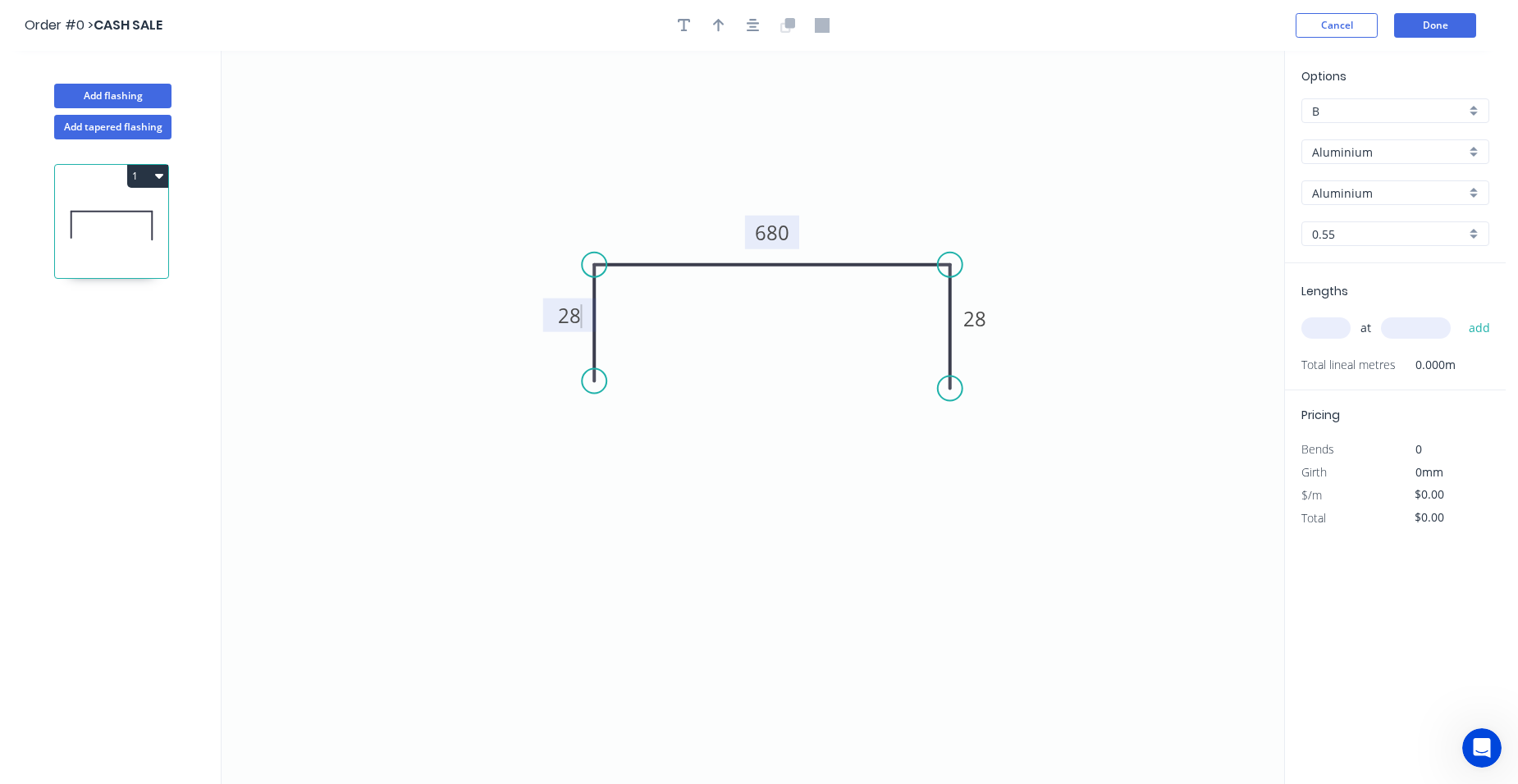
click at [746, 274] on icon "0 28 680 28" at bounding box center [753, 418] width 1063 height 734
type input "$1.00"
click at [1472, 142] on div "Aluminium" at bounding box center [1395, 152] width 188 height 25
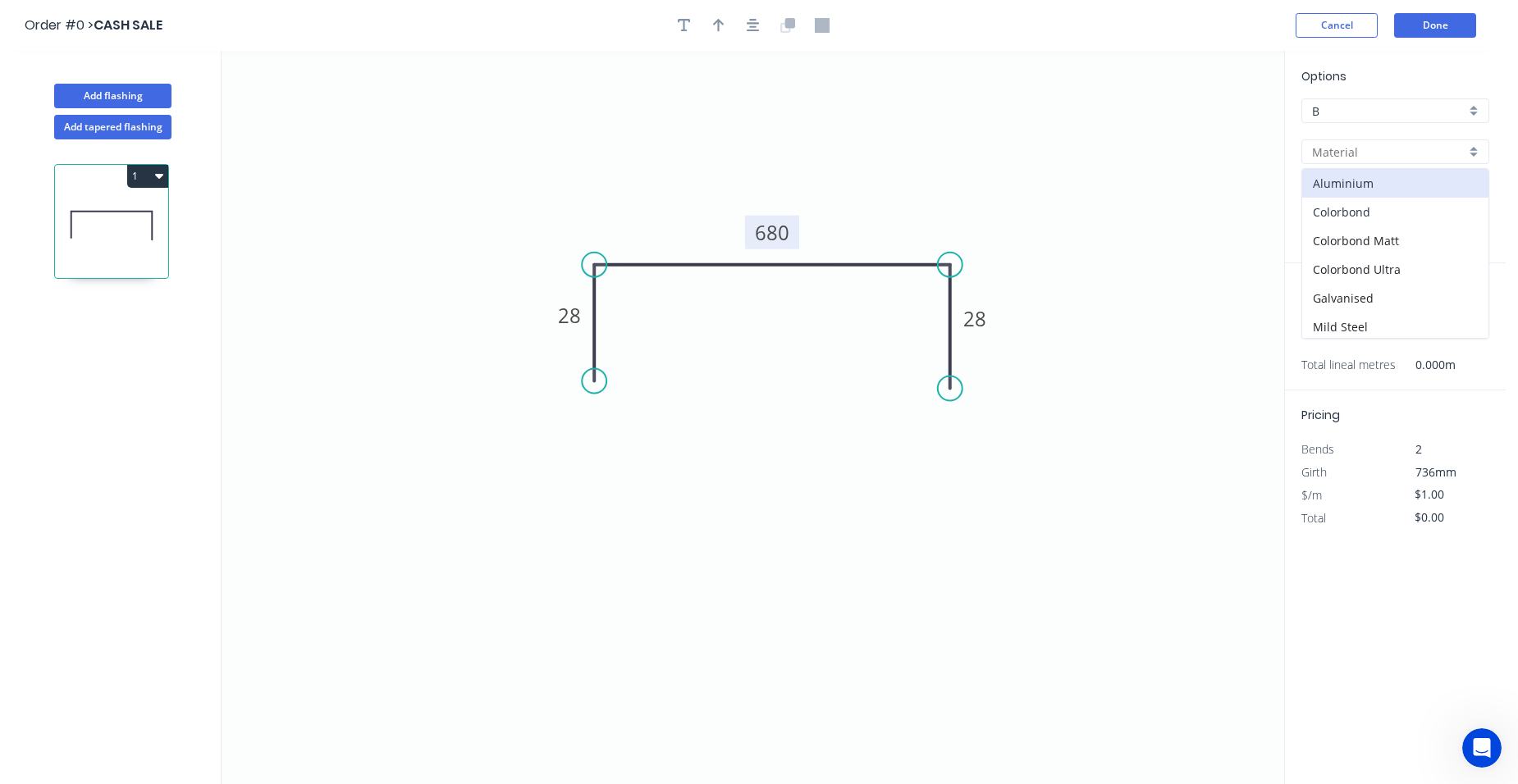
click at [1429, 213] on div "Colorbond" at bounding box center [1395, 212] width 186 height 29
type input "Colorbond"
type input "Basalt"
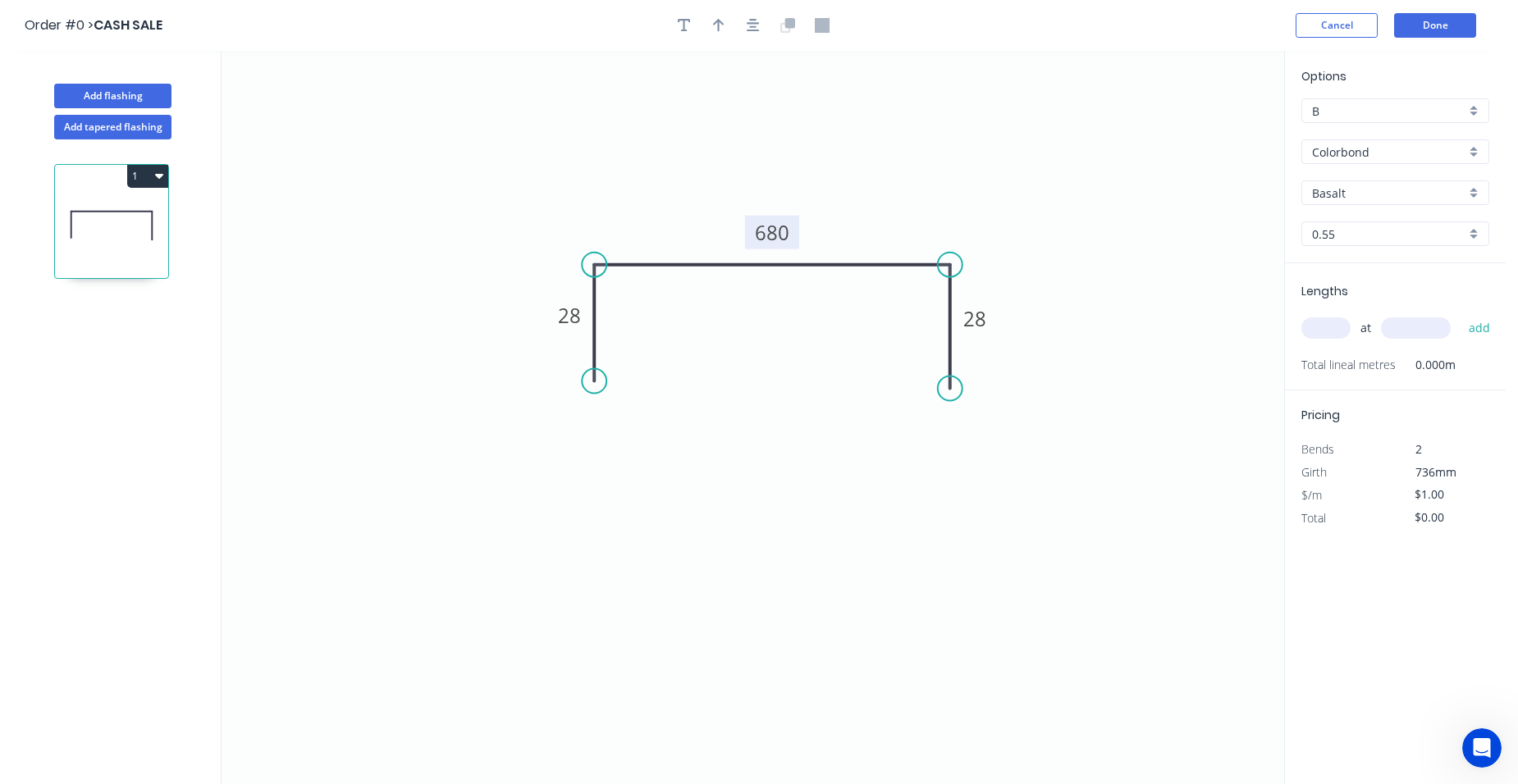
type input "$26.87"
click at [1470, 187] on div "Basalt" at bounding box center [1395, 193] width 188 height 25
click at [1141, 231] on icon "0 28 680 28" at bounding box center [753, 418] width 1063 height 734
click at [1470, 181] on div at bounding box center [1395, 193] width 188 height 25
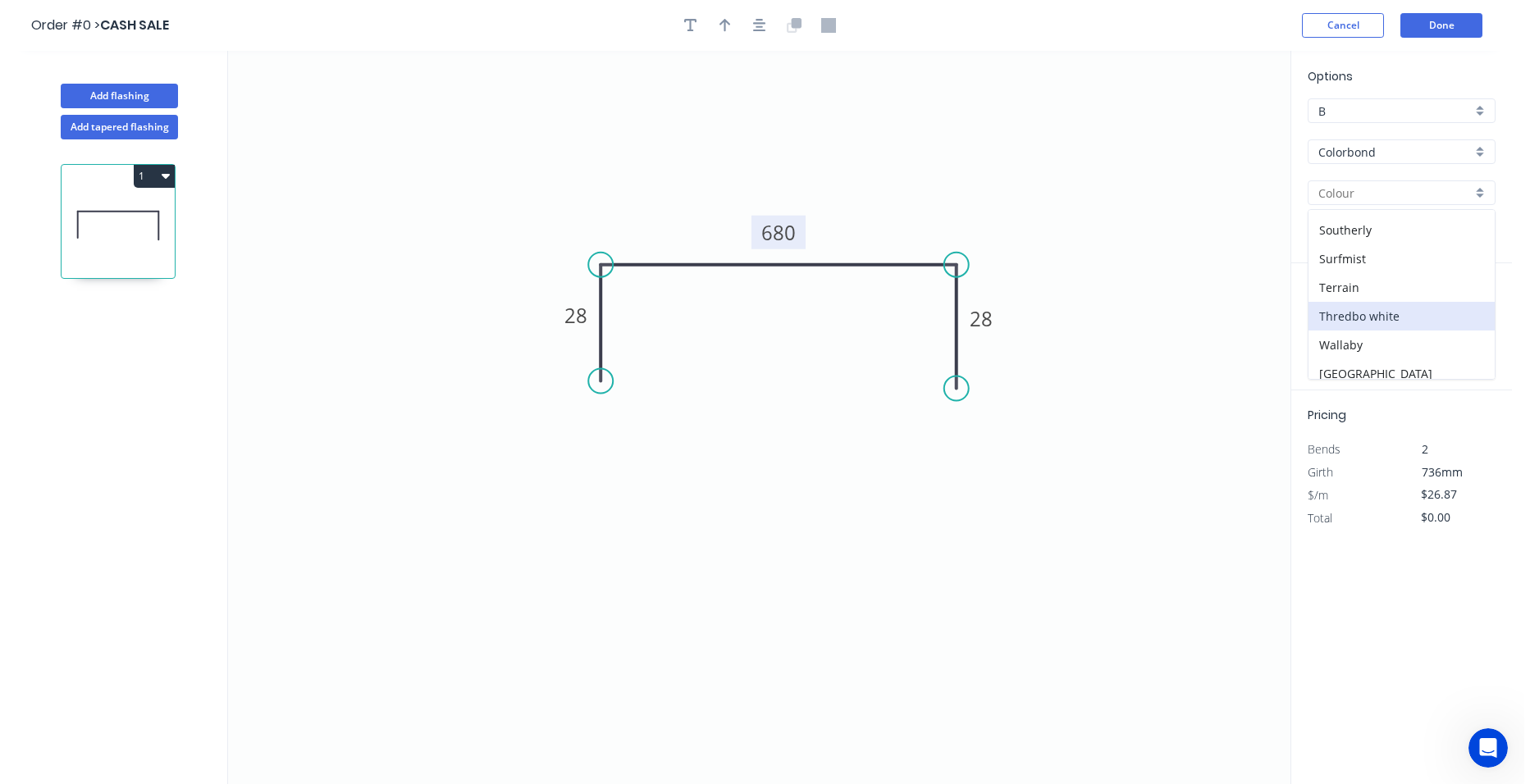
scroll to position [442, 0]
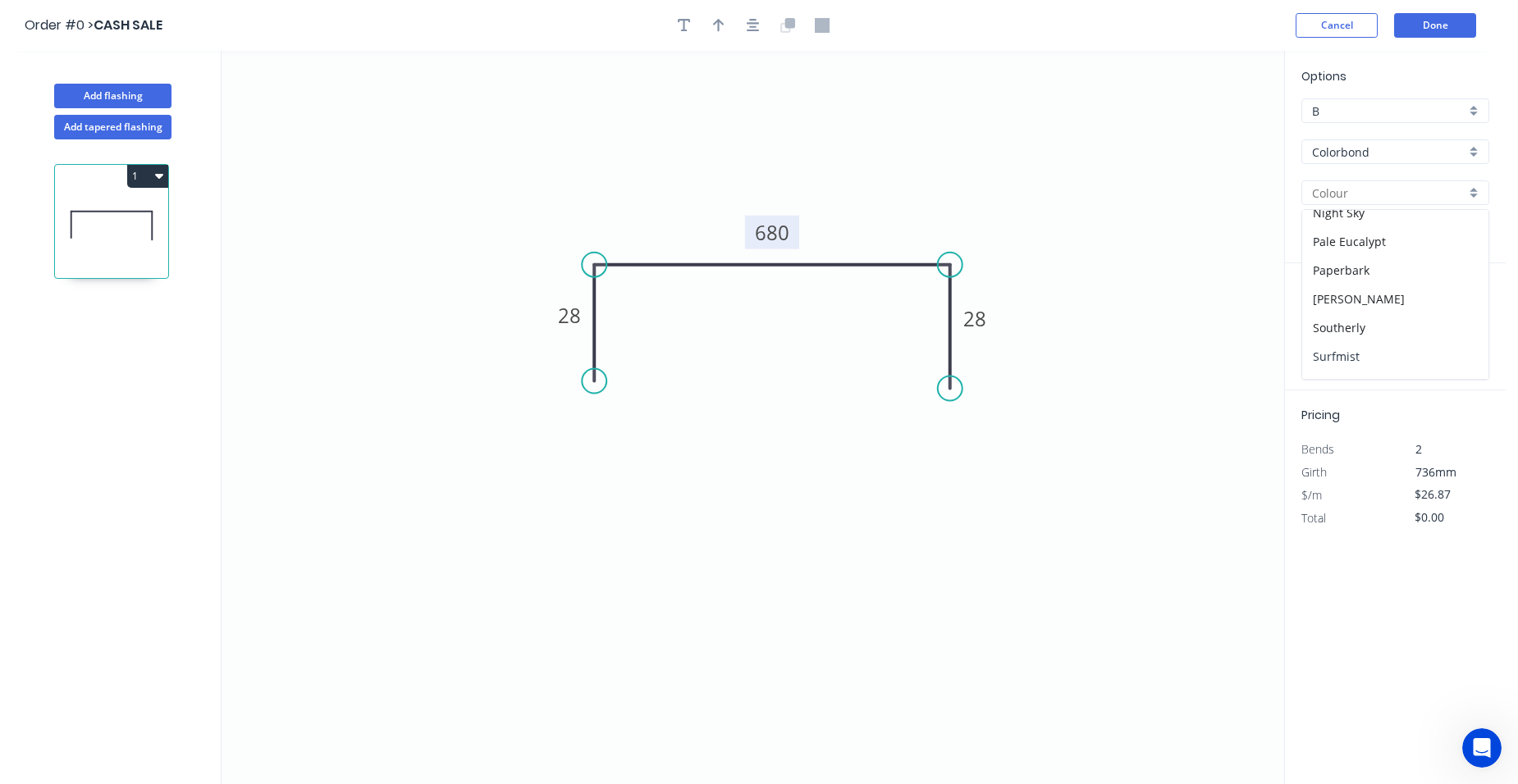
click at [1359, 344] on div "Surfmist" at bounding box center [1395, 356] width 186 height 29
type input "Surfmist"
click at [1476, 231] on div "0.55" at bounding box center [1395, 234] width 188 height 25
click at [1392, 313] on div "1.2" at bounding box center [1395, 323] width 186 height 29
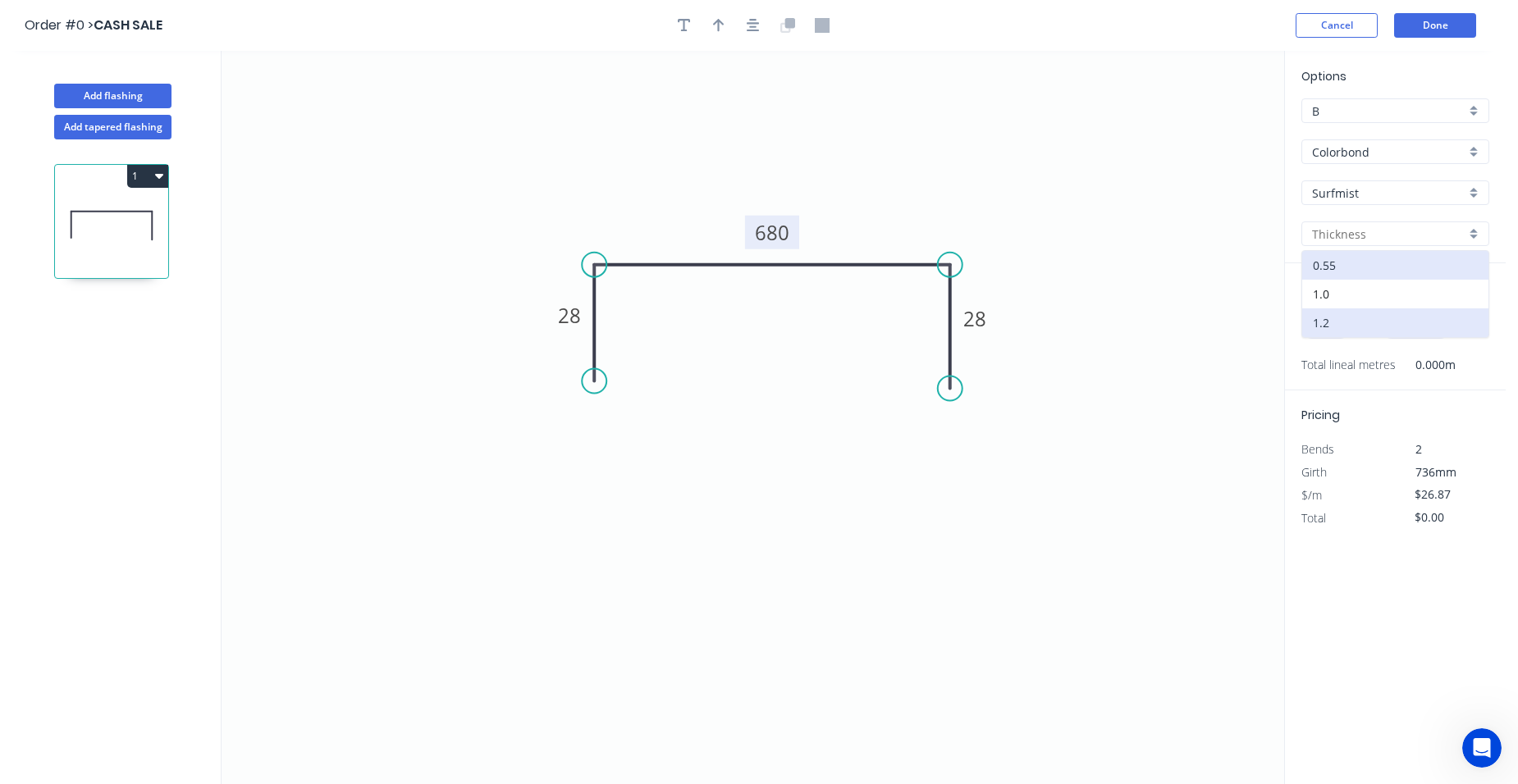
type input "1.2"
click at [778, 241] on tspan "680" at bounding box center [772, 232] width 34 height 27
click at [977, 143] on icon "0 28 565 28" at bounding box center [753, 418] width 1063 height 734
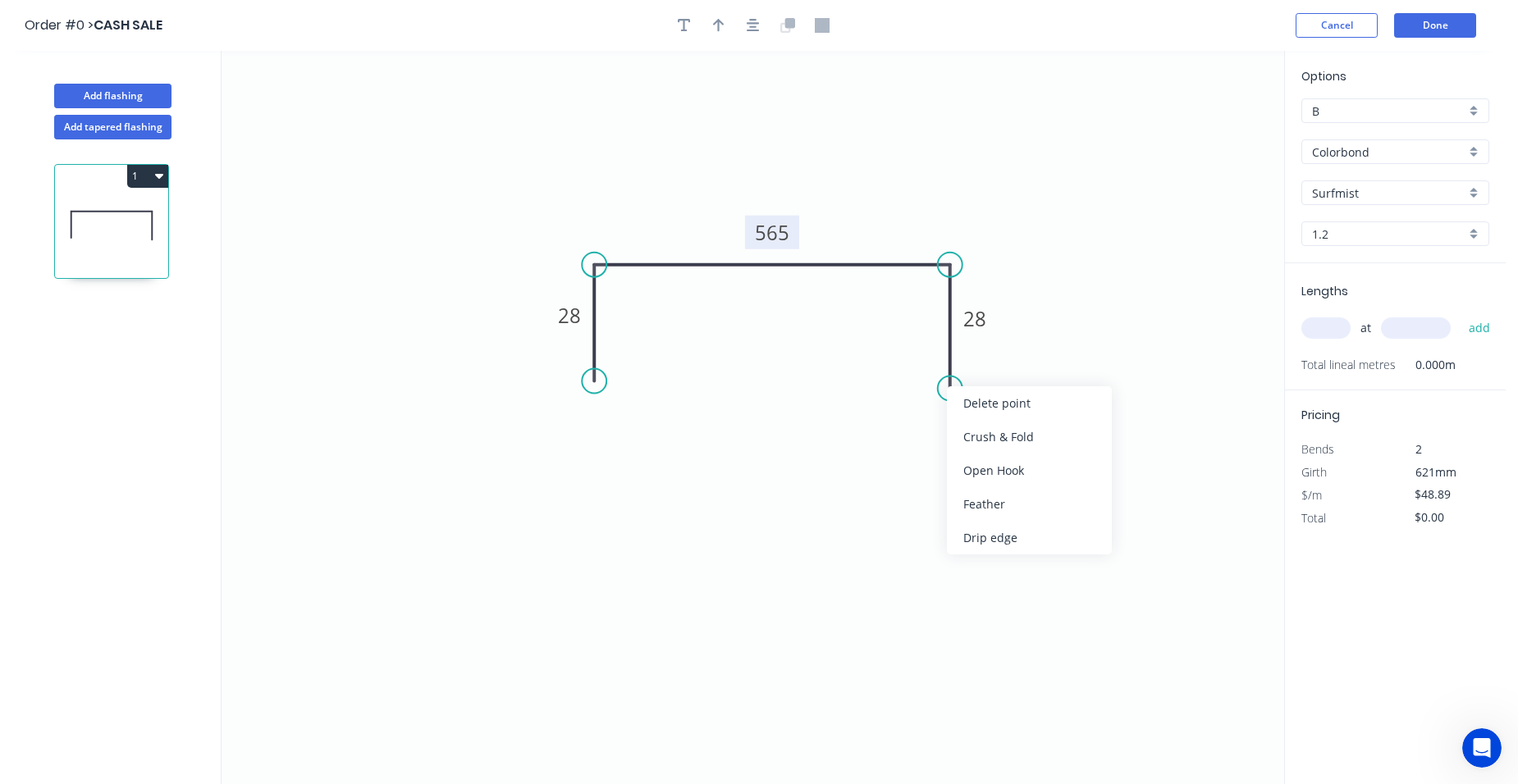
drag, startPoint x: 1012, startPoint y: 399, endPoint x: 997, endPoint y: 400, distance: 15.0
click at [1011, 400] on div "Delete point" at bounding box center [1028, 403] width 164 height 33
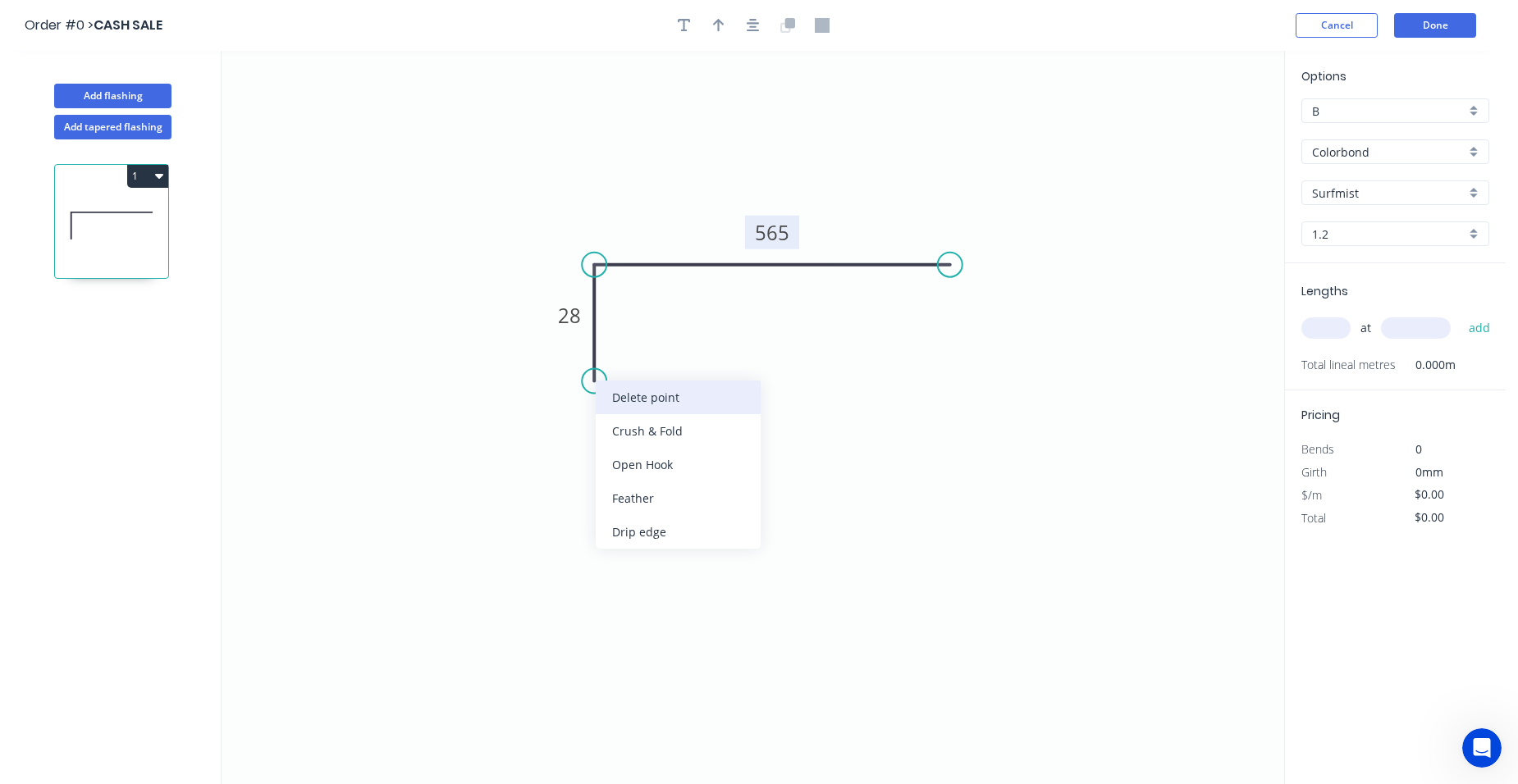
click at [646, 396] on div "Delete point" at bounding box center [678, 396] width 164 height 33
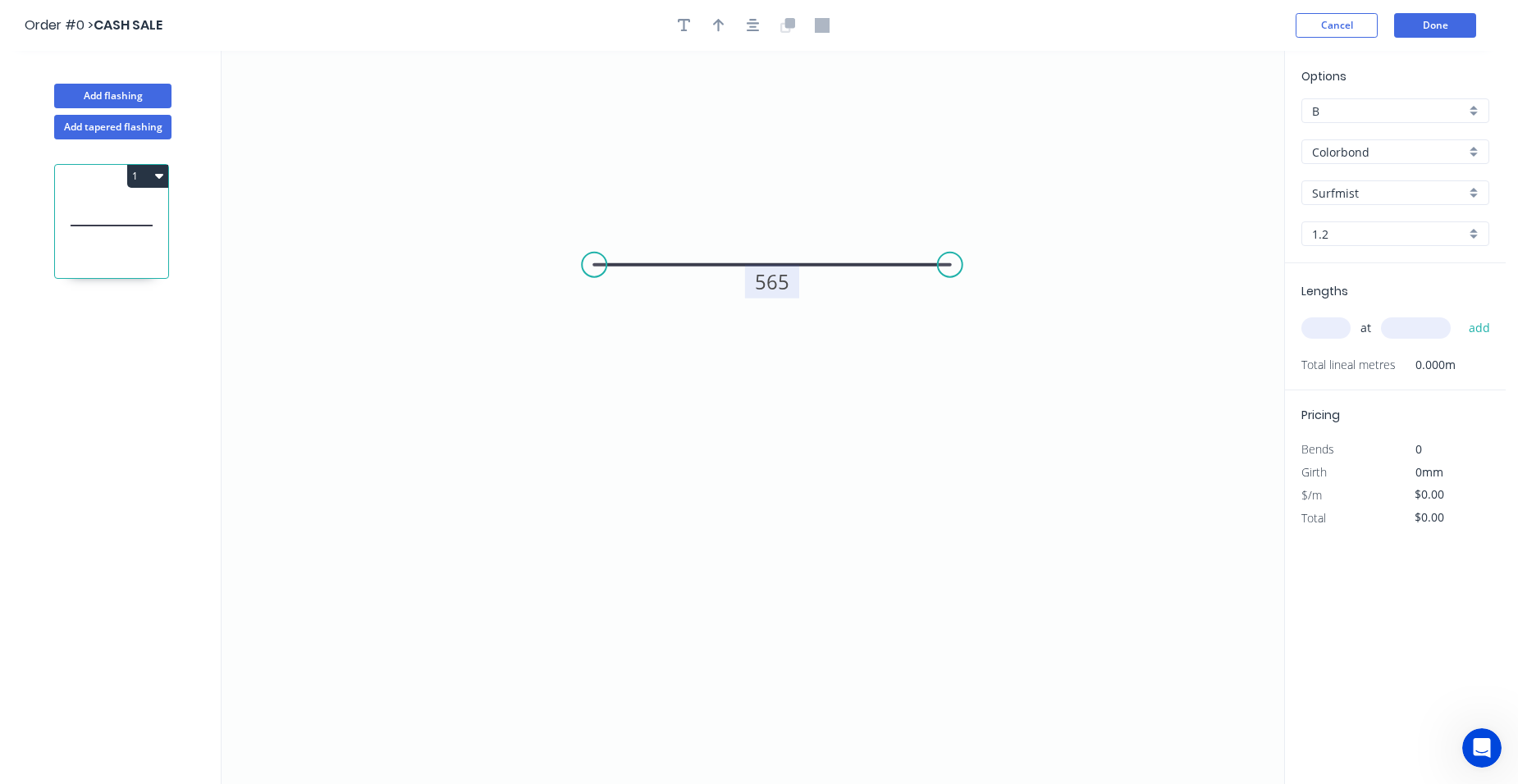
click at [779, 285] on tspan "565" at bounding box center [772, 281] width 34 height 27
click at [1116, 265] on icon "0 840" at bounding box center [753, 418] width 1063 height 734
click at [770, 285] on tspan "840" at bounding box center [772, 281] width 34 height 27
drag, startPoint x: 948, startPoint y: 265, endPoint x: 706, endPoint y: 271, distance: 242.1
click at [706, 271] on circle at bounding box center [706, 265] width 25 height 25
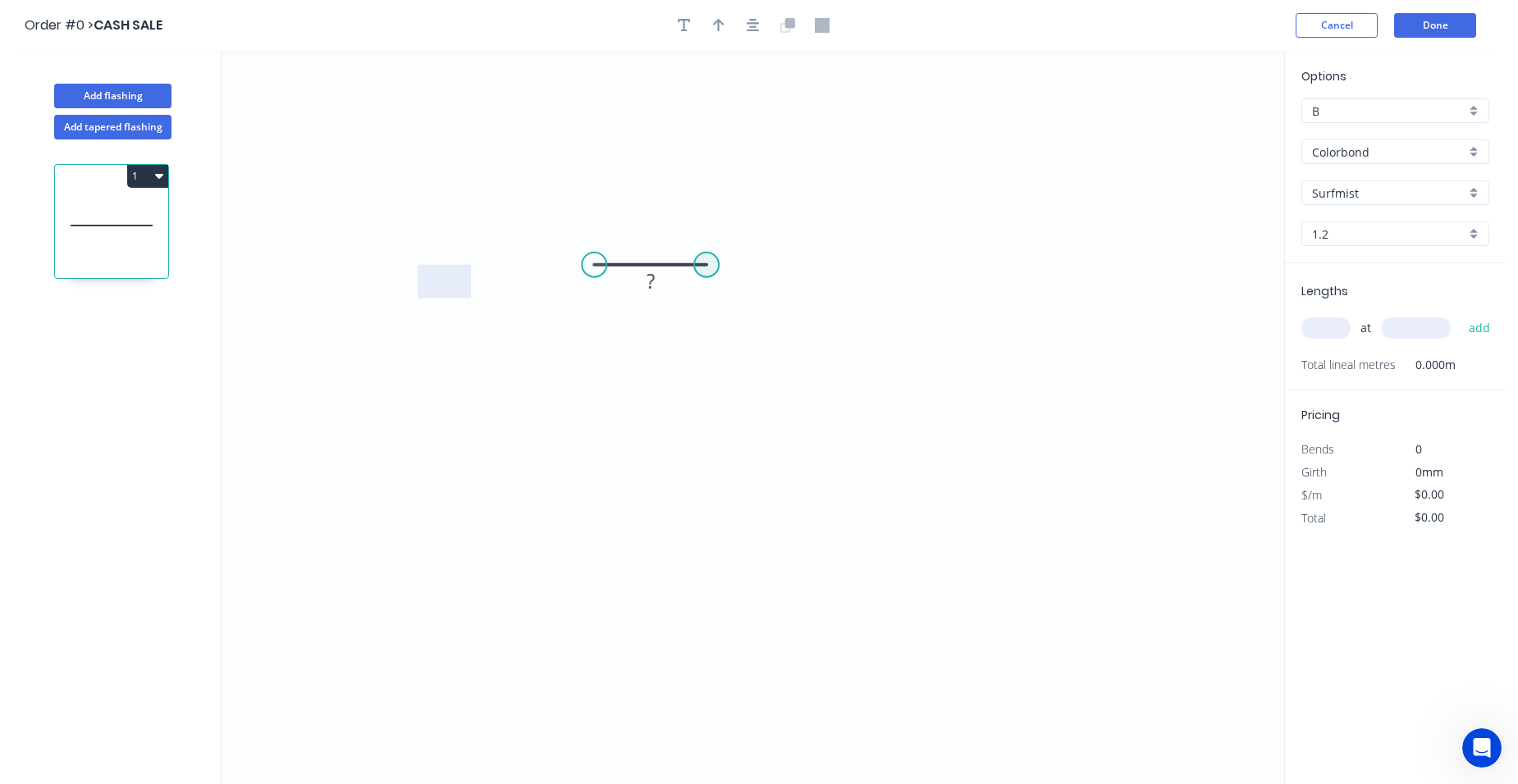
click at [706, 271] on circle at bounding box center [706, 265] width 25 height 25
click at [770, 360] on icon "0 ?" at bounding box center [753, 418] width 1063 height 734
click at [759, 646] on icon "0 ? ? ? º" at bounding box center [753, 418] width 1063 height 734
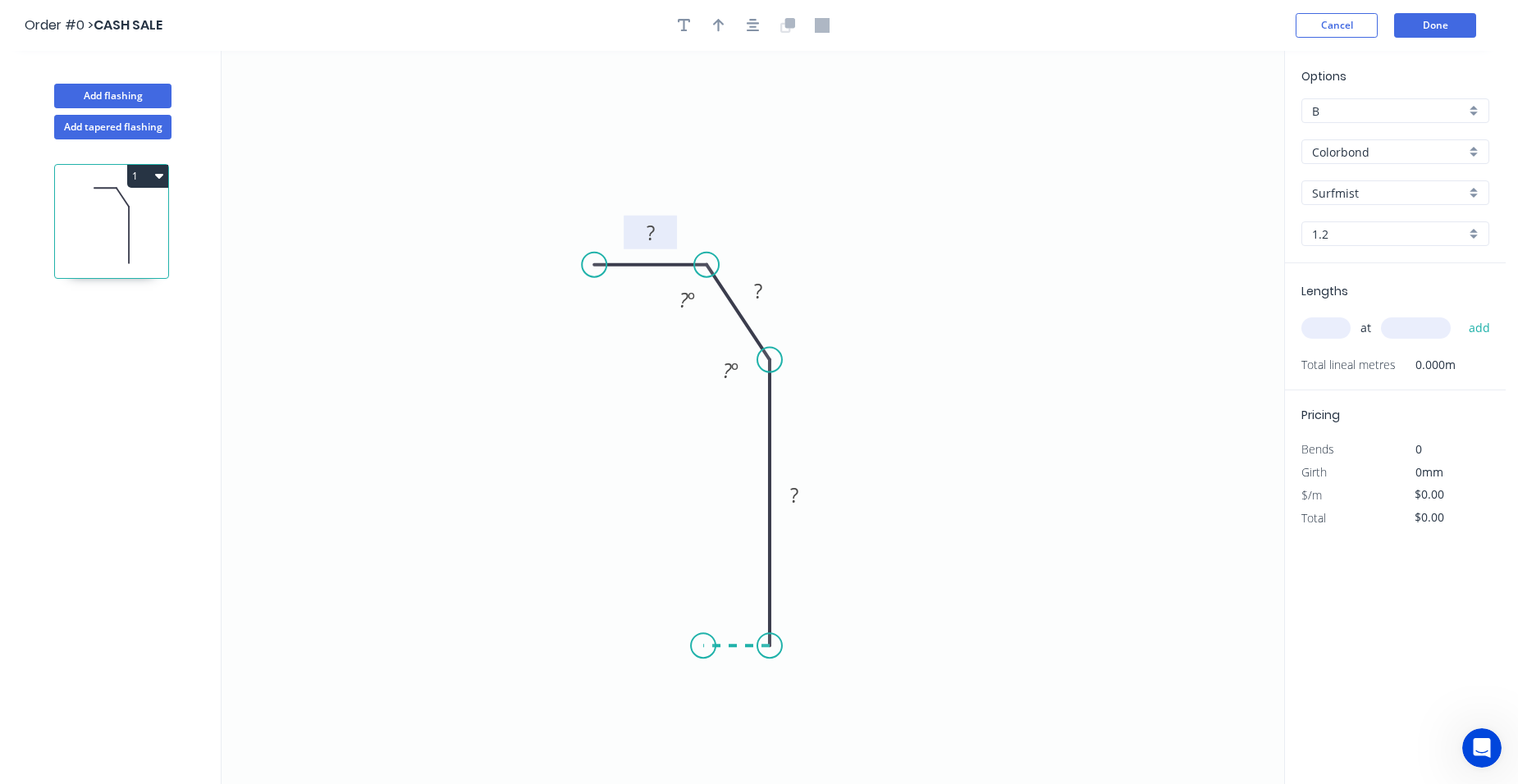
click at [703, 643] on icon "0 ? ? ? ? º ? º" at bounding box center [753, 418] width 1063 height 734
click at [740, 662] on g "?" at bounding box center [737, 662] width 33 height 27
click at [659, 228] on rect at bounding box center [650, 234] width 33 height 23
click at [802, 494] on rect at bounding box center [794, 496] width 33 height 23
click at [765, 292] on rect at bounding box center [759, 292] width 33 height 23
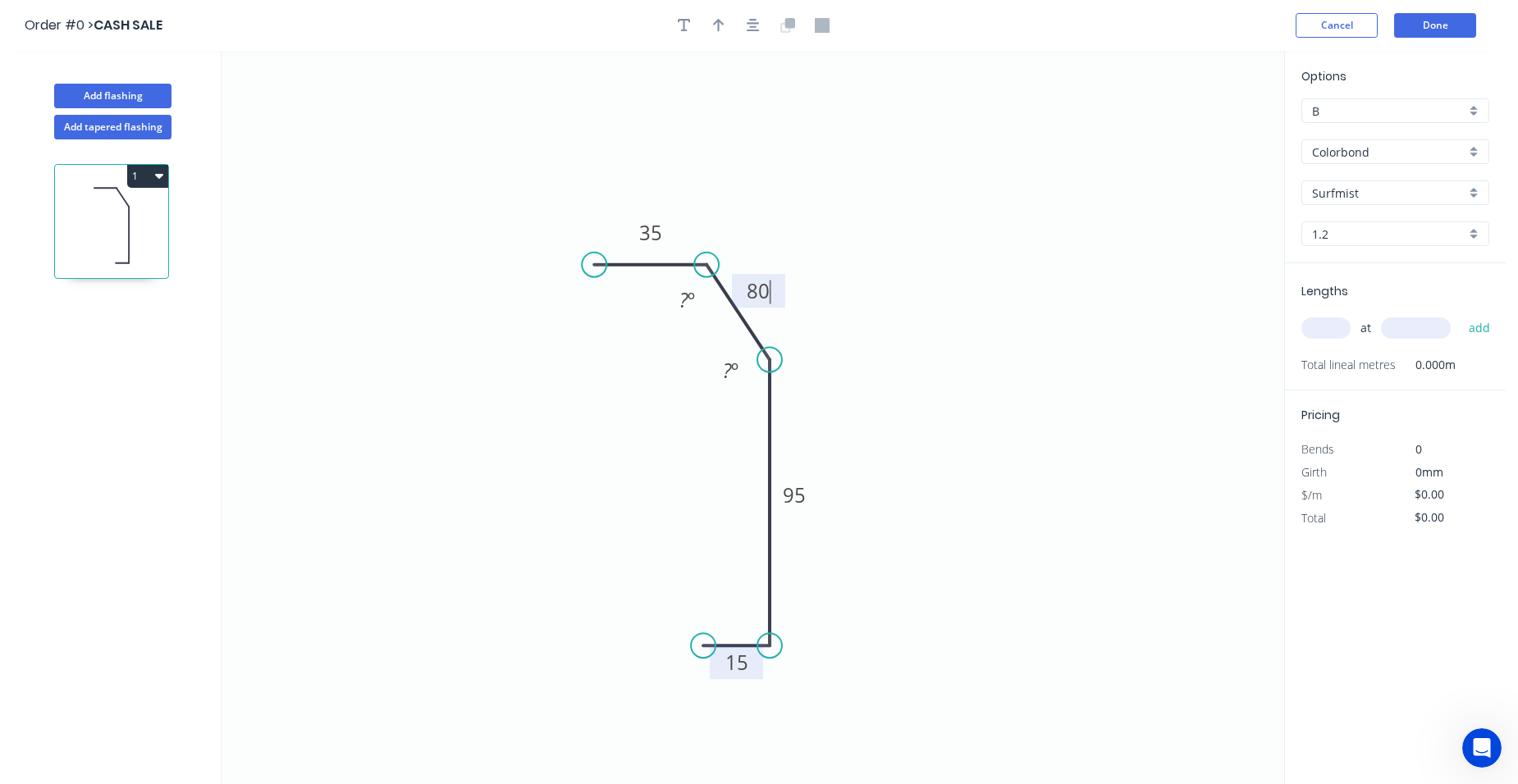
click at [862, 596] on icon "0 35 80 95 15 ? º ? º" at bounding box center [753, 418] width 1063 height 734
type input "$21.36"
click at [1316, 330] on input "text" at bounding box center [1326, 328] width 49 height 21
type input "6"
type input "3000"
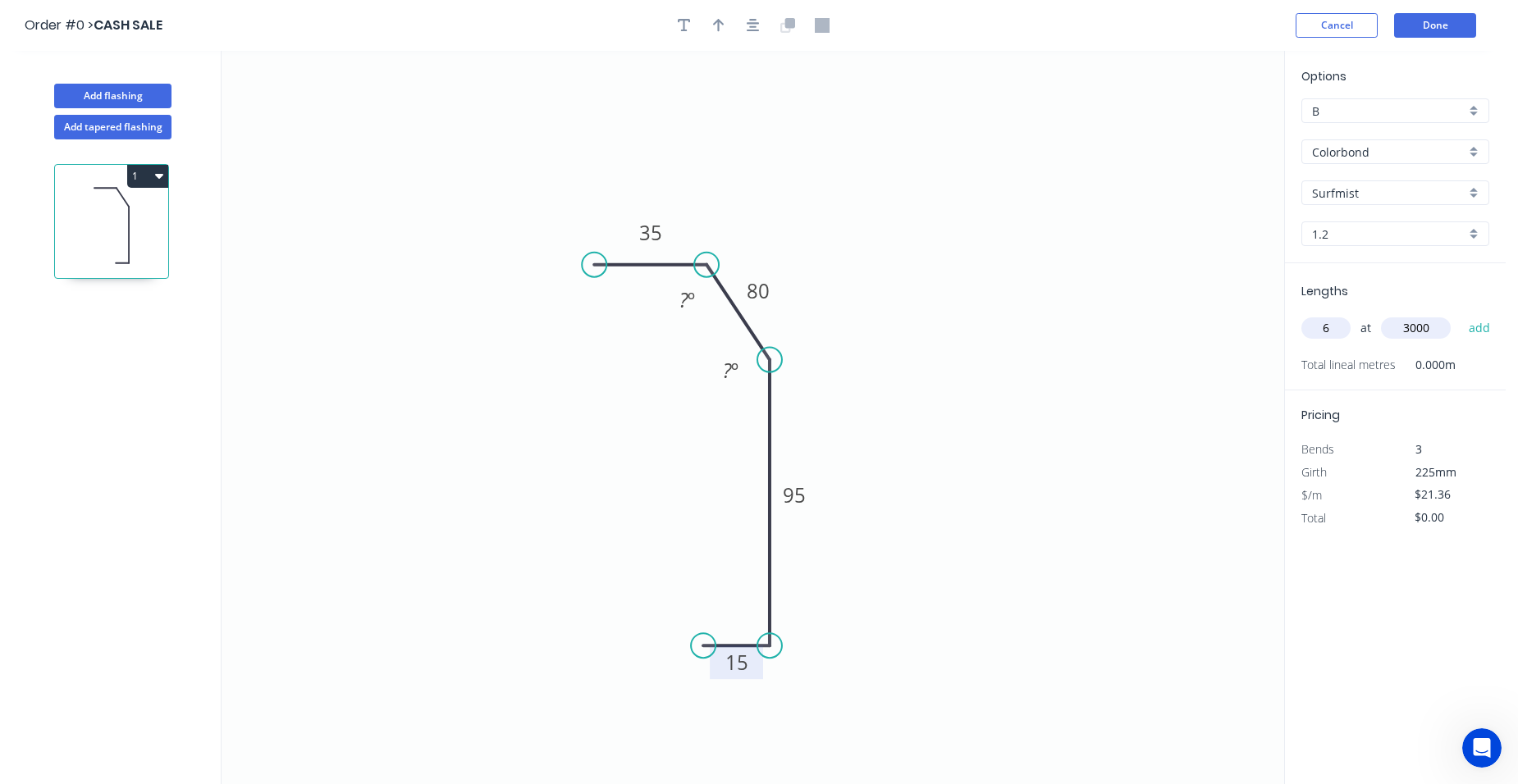
click at [1460, 315] on button "add" at bounding box center [1479, 328] width 39 height 28
type input "$384.48"
click at [1441, 15] on button "Done" at bounding box center [1434, 26] width 82 height 25
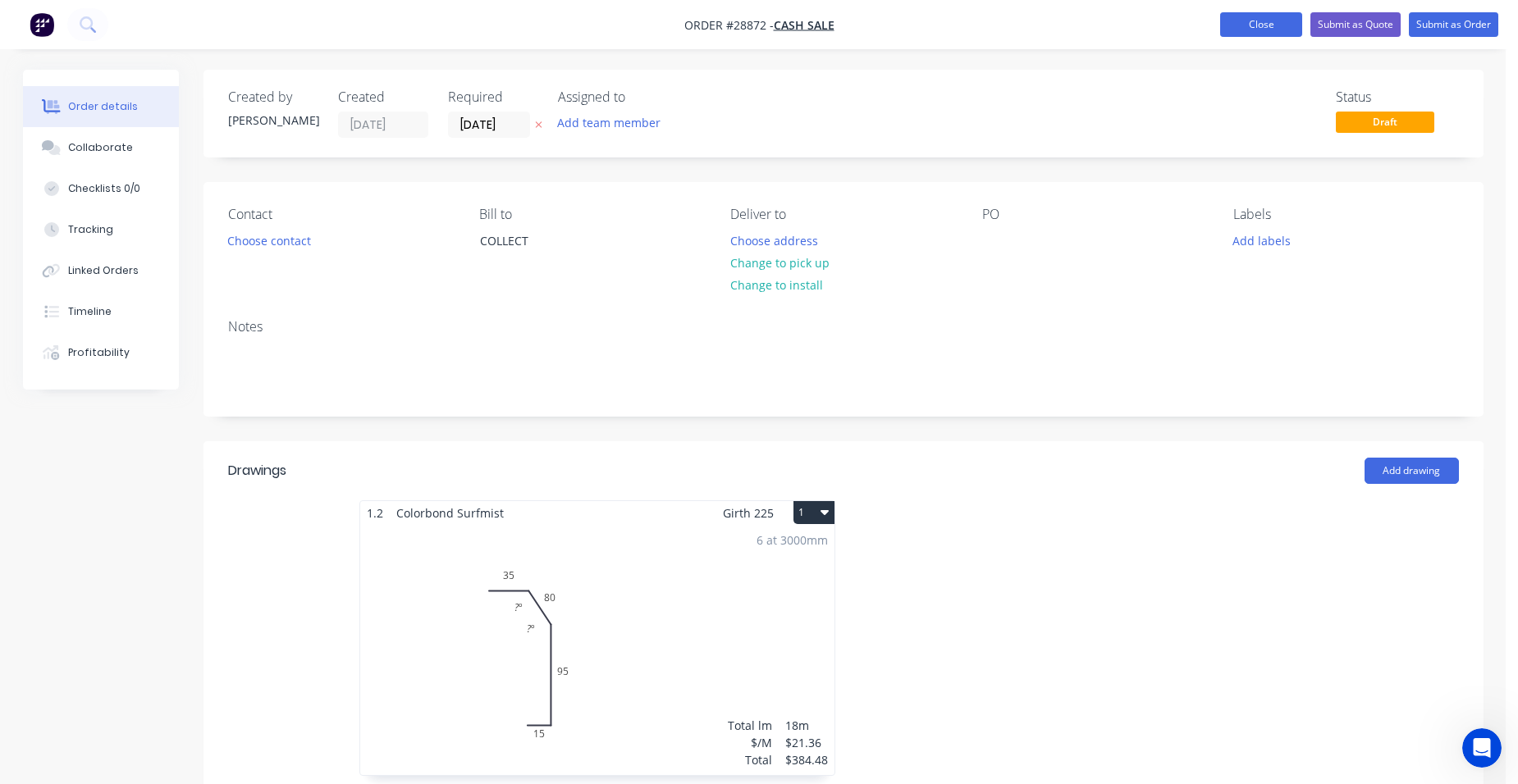
click at [1232, 19] on button "Close" at bounding box center [1260, 25] width 82 height 25
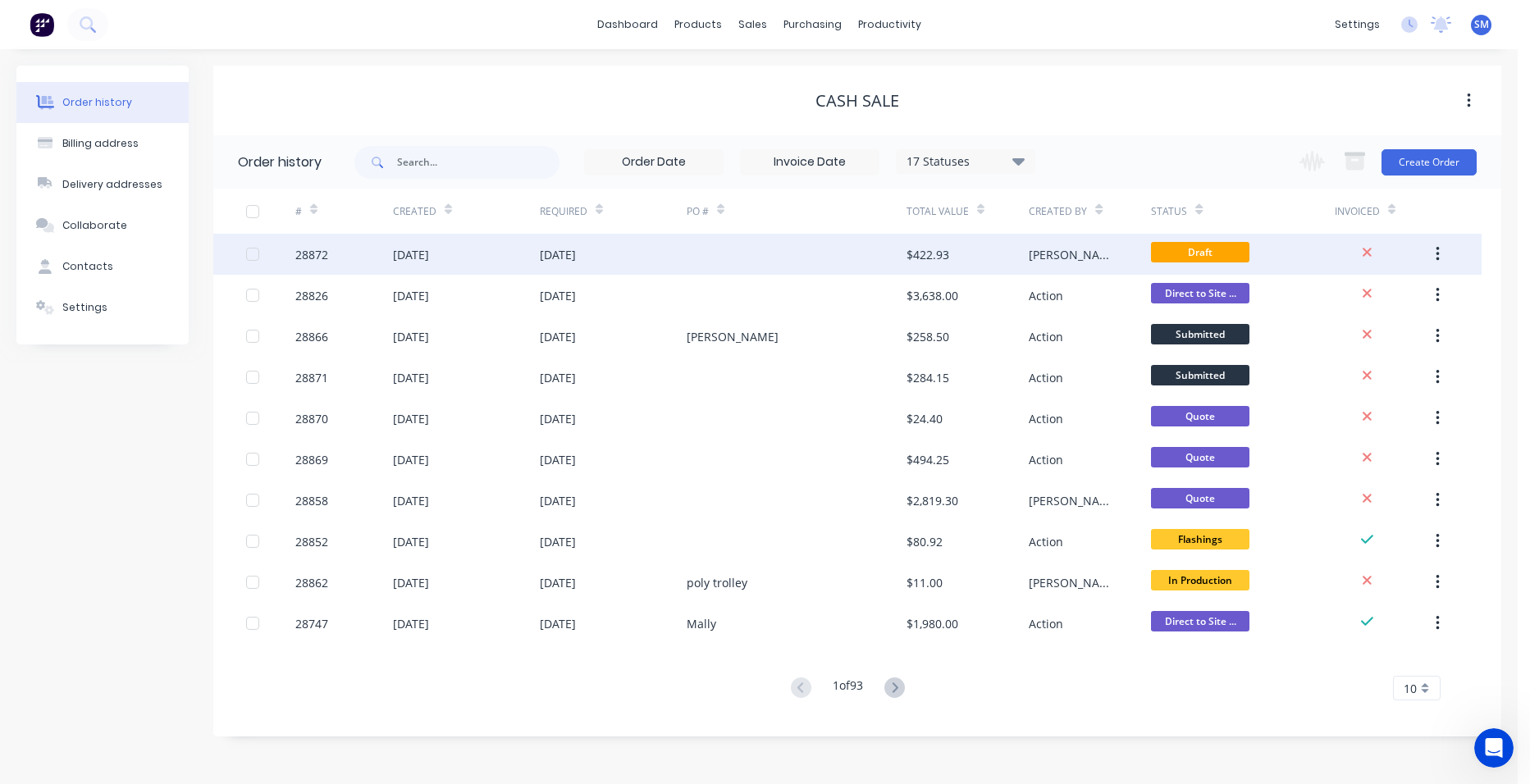
click at [691, 258] on div at bounding box center [795, 254] width 220 height 41
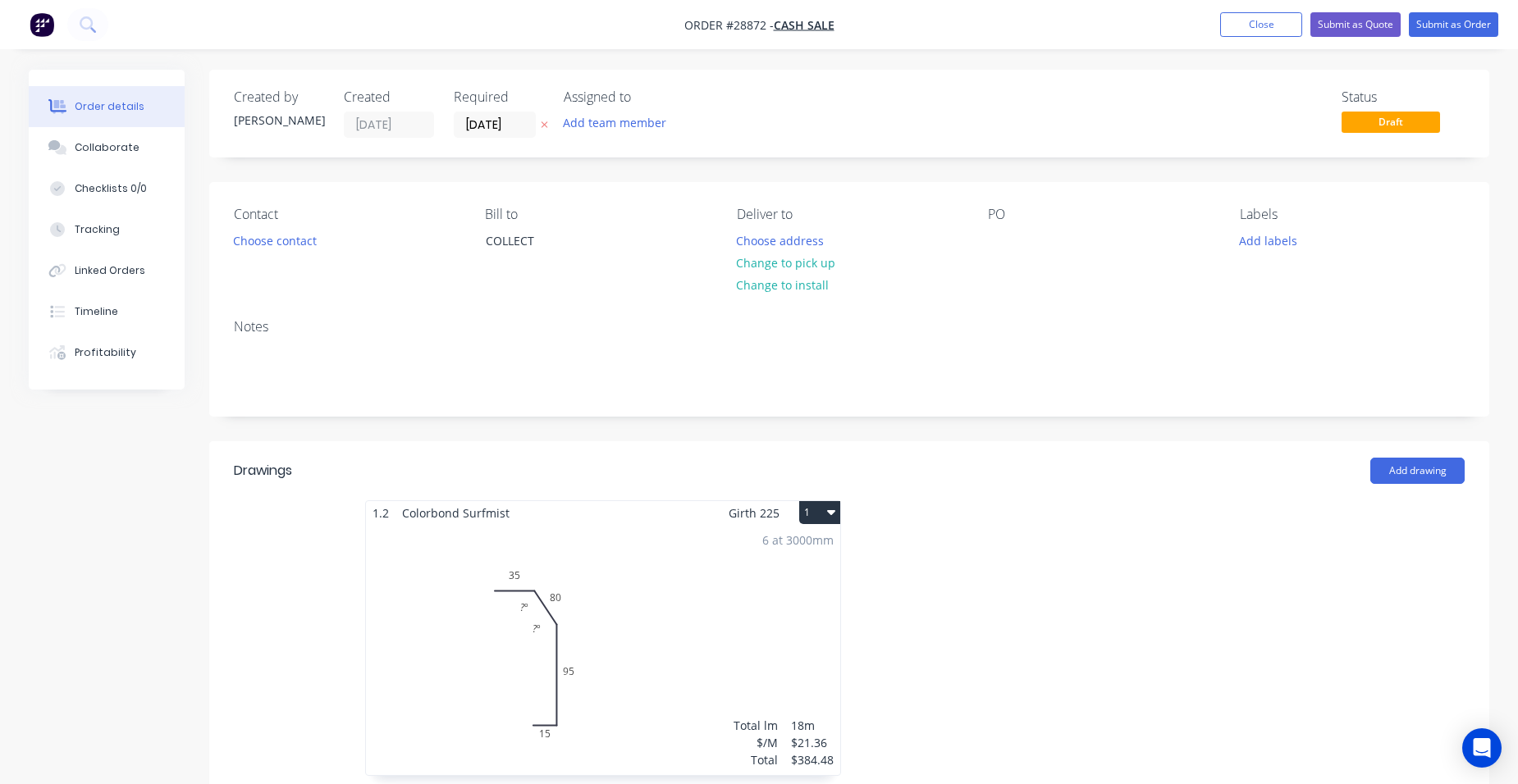
drag, startPoint x: 1236, startPoint y: 28, endPoint x: 1198, endPoint y: 33, distance: 38.3
click at [1236, 28] on button "Close" at bounding box center [1260, 25] width 82 height 25
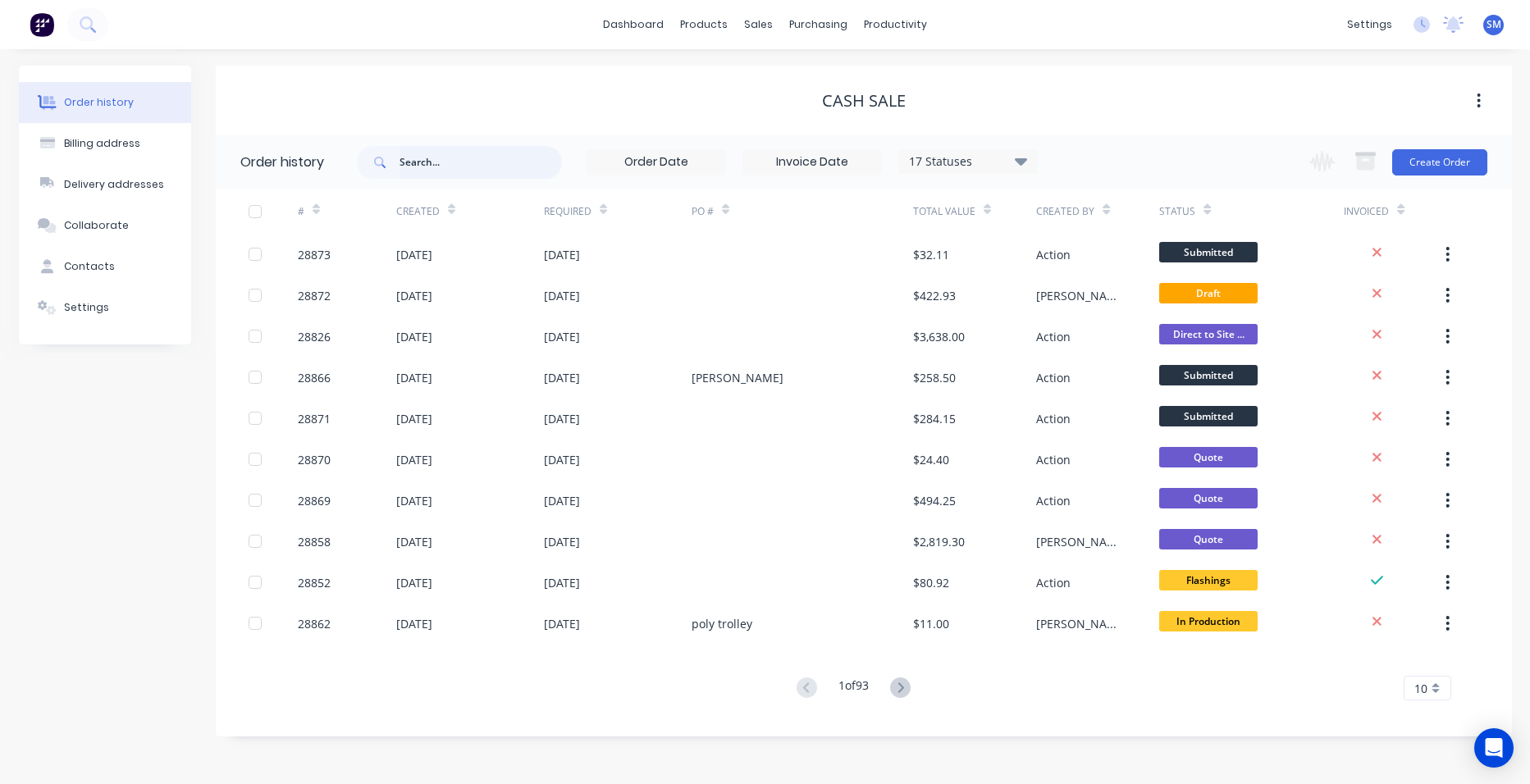
click at [467, 159] on input "text" at bounding box center [480, 163] width 163 height 33
type input "ite"
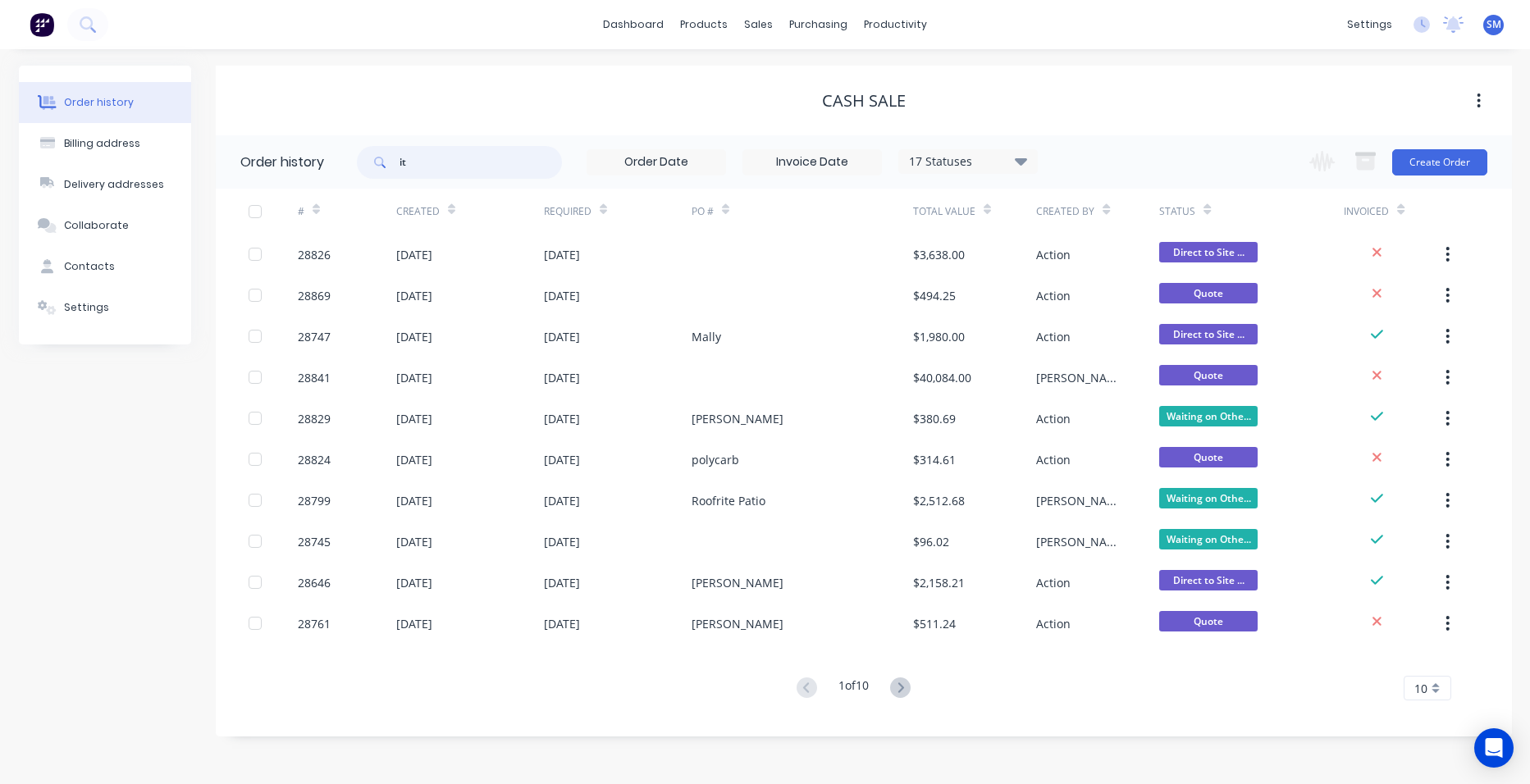
type input "i"
type input "roofrite"
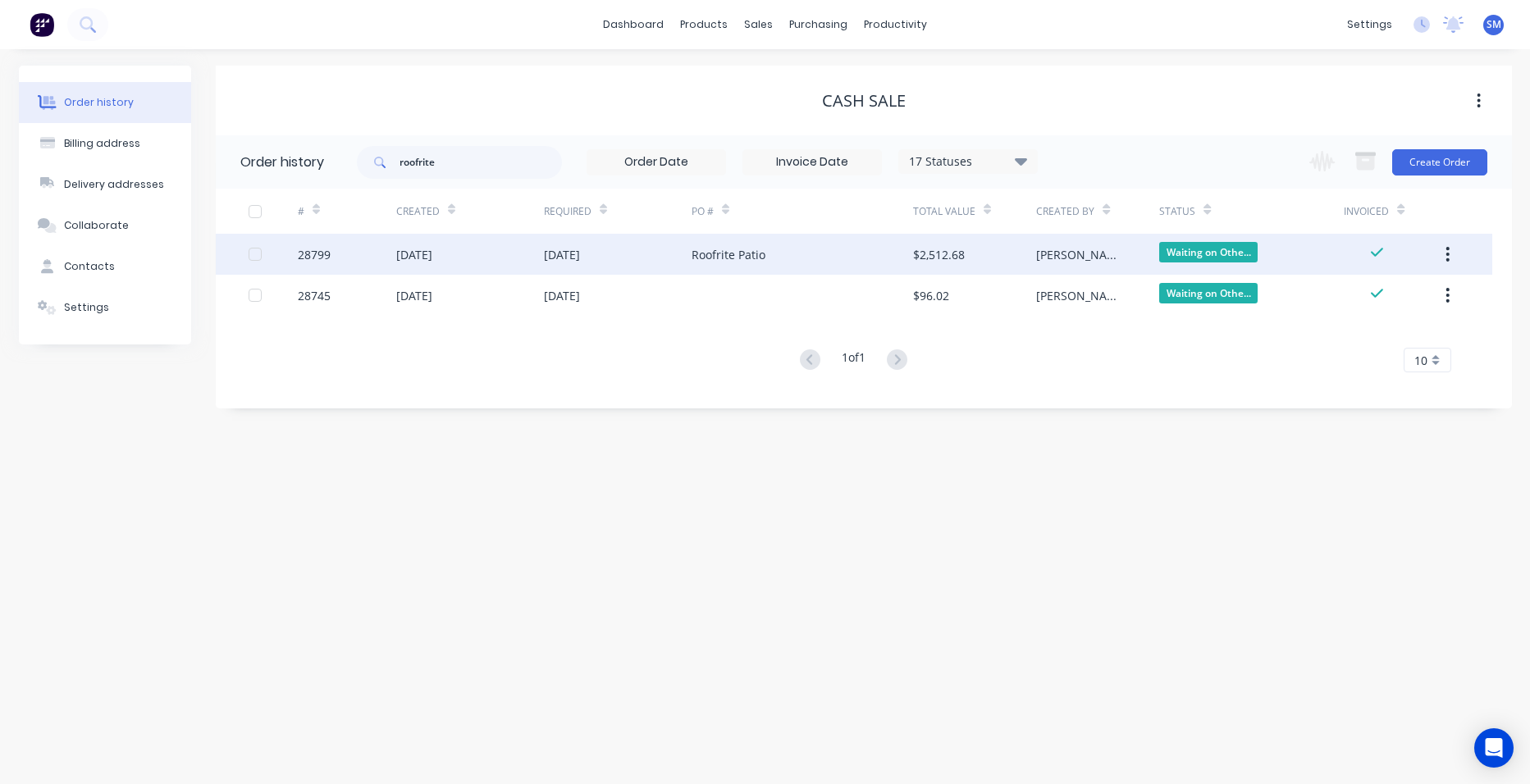
click at [816, 242] on div "Roofrite Patio" at bounding box center [802, 254] width 221 height 41
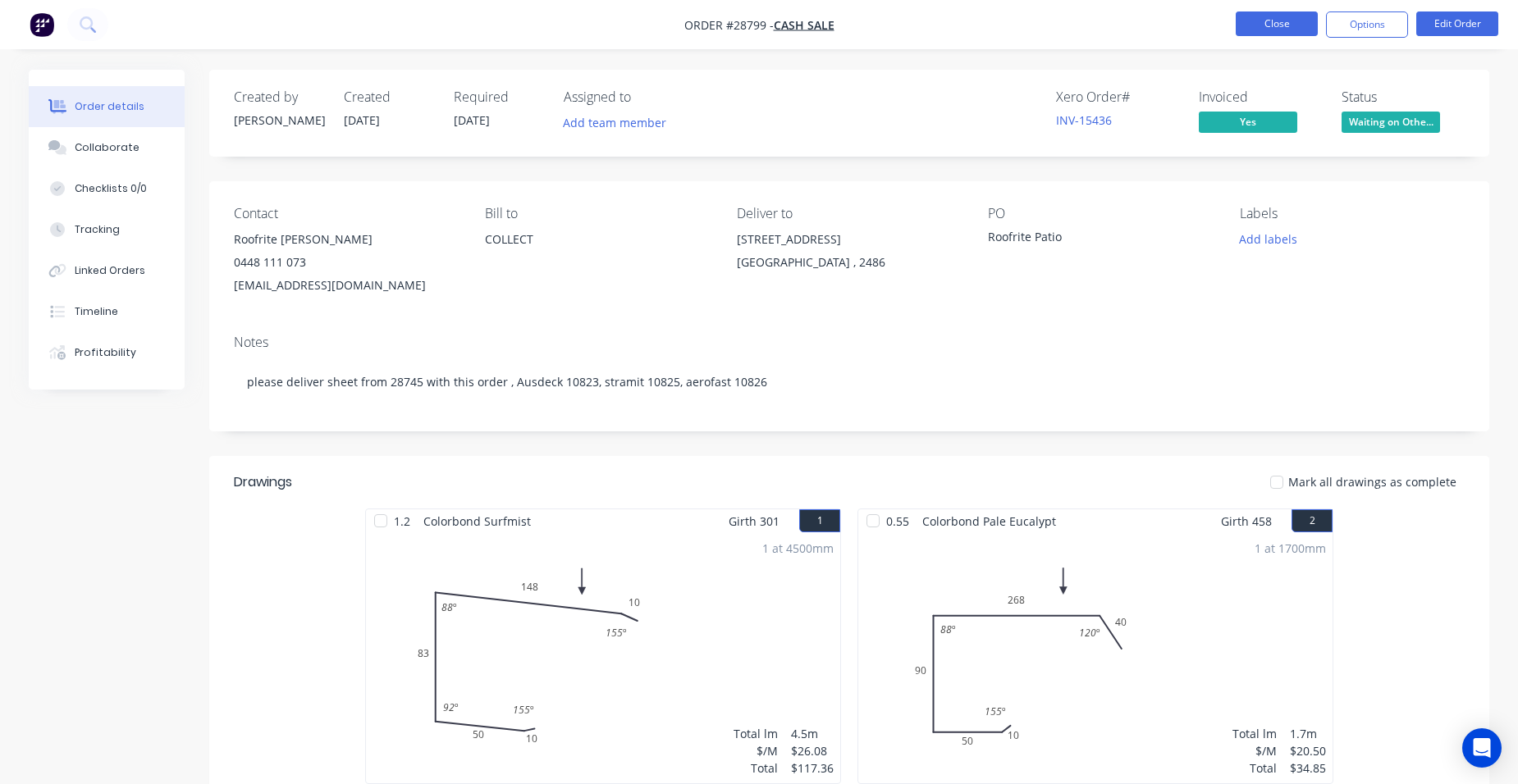
click at [1245, 23] on button "Close" at bounding box center [1277, 24] width 82 height 25
